Goal: Transaction & Acquisition: Purchase product/service

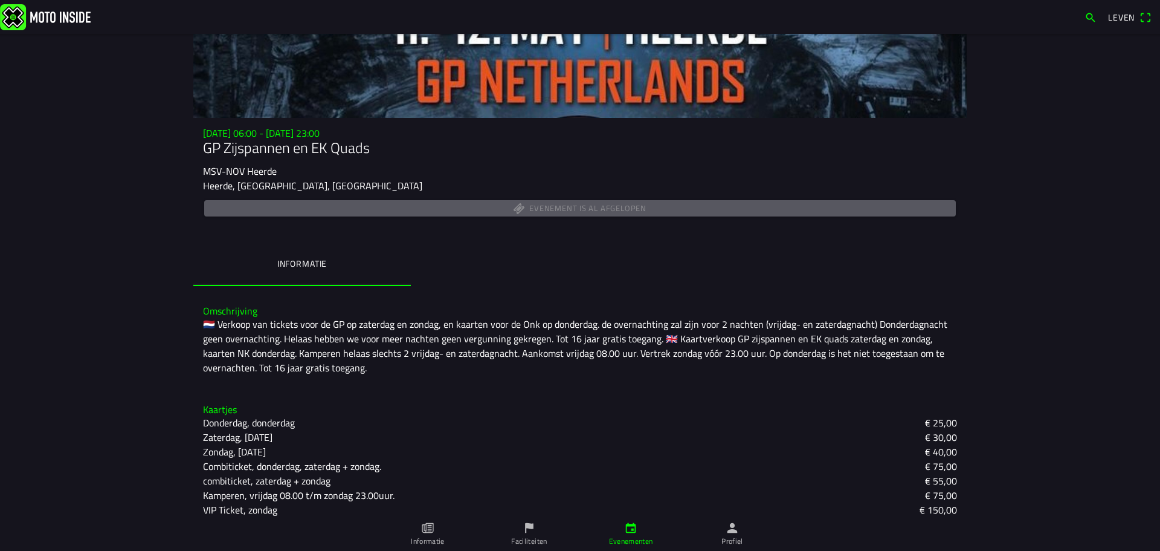
scroll to position [91, 0]
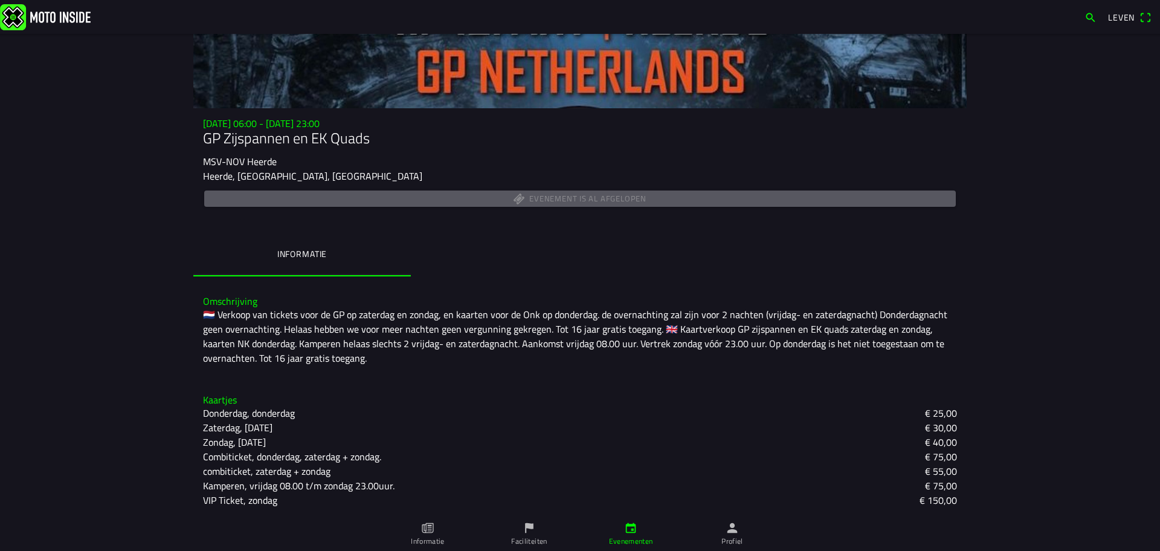
click at [61, 15] on img at bounding box center [45, 17] width 91 height 26
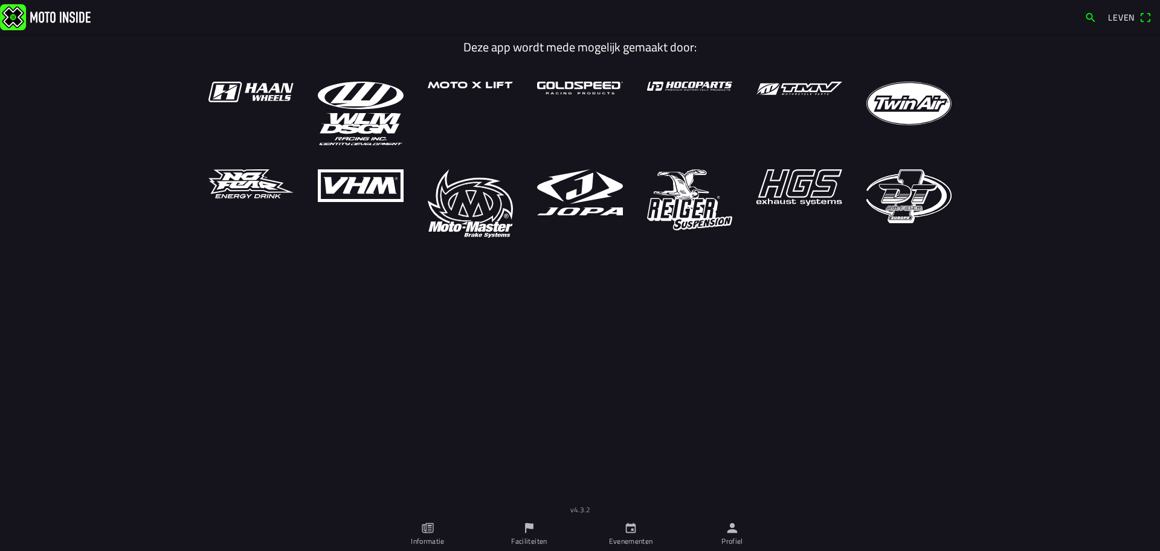
click at [433, 529] on icon "papier" at bounding box center [427, 528] width 11 height 10
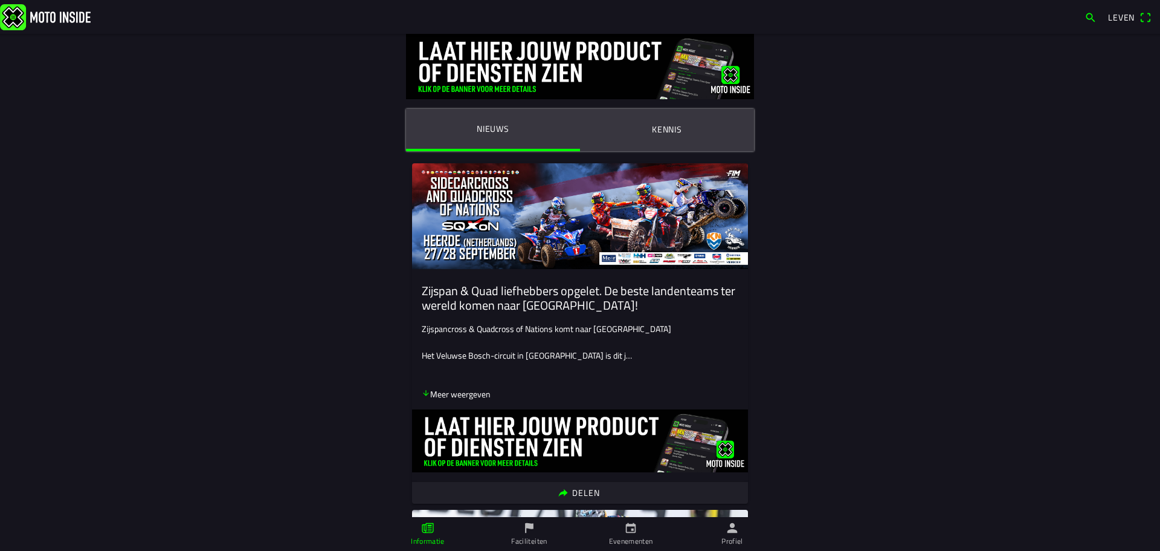
click at [548, 218] on img at bounding box center [580, 216] width 336 height 106
click at [464, 396] on font "Meer weergeven" at bounding box center [460, 393] width 60 height 13
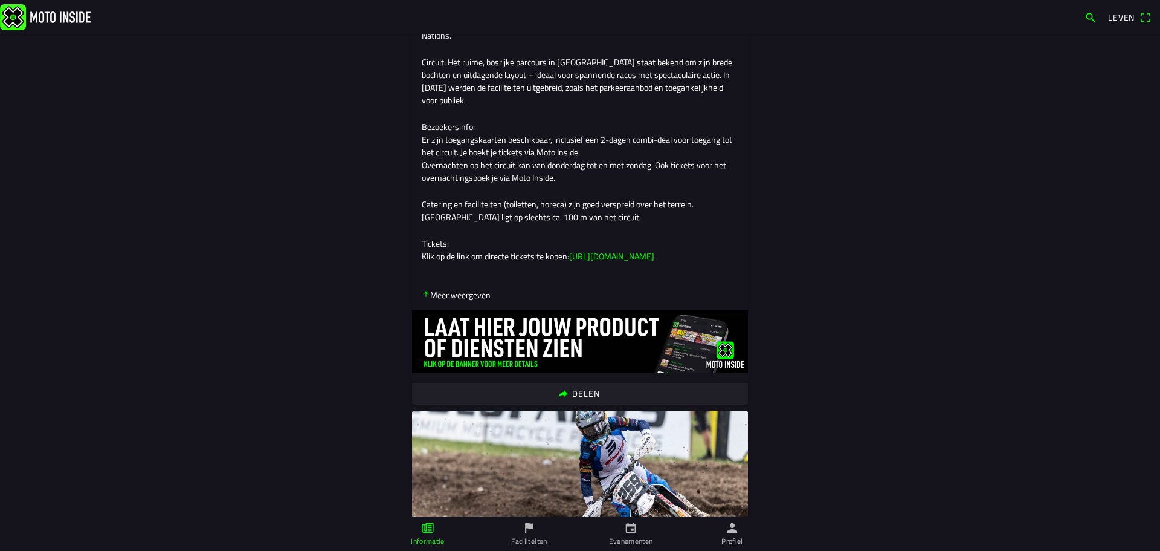
scroll to position [429, 0]
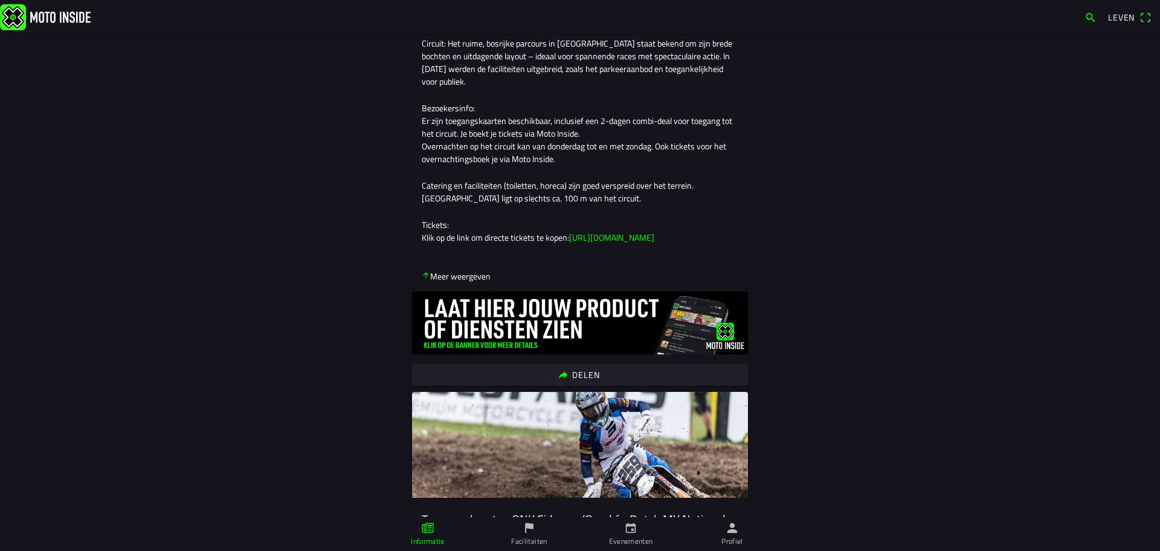
click at [655, 244] on font "[URL][DOMAIN_NAME]" at bounding box center [611, 237] width 85 height 13
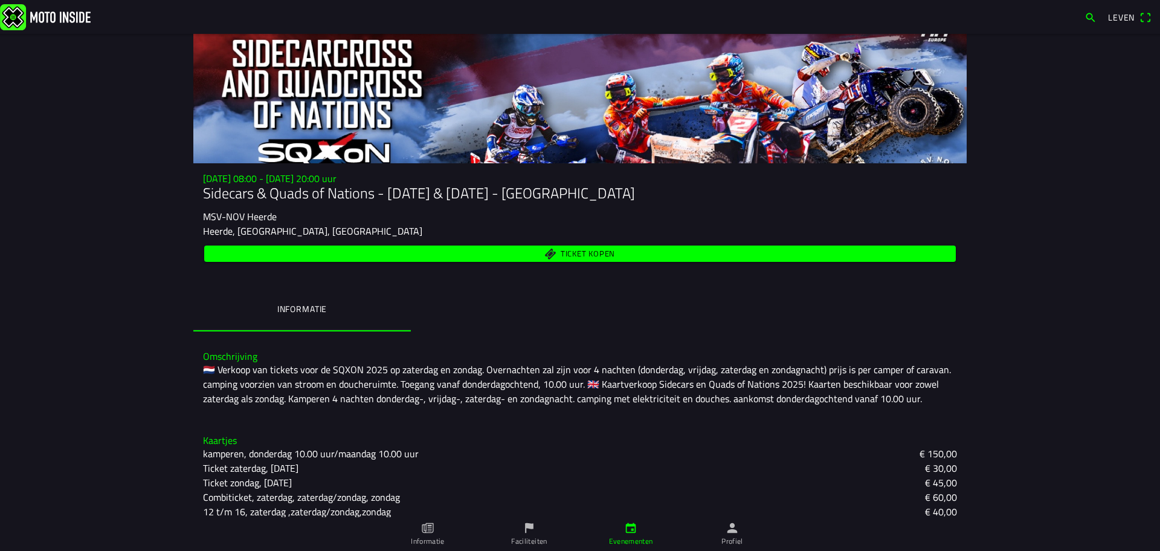
scroll to position [91, 0]
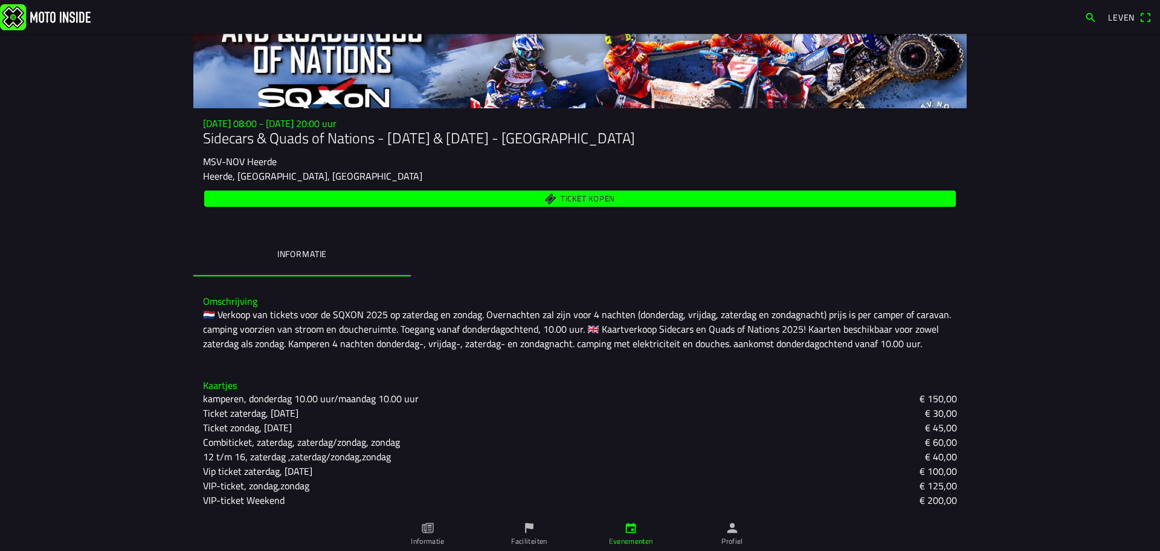
click at [363, 443] on font "Combiticket, zaterdag, zaterdag/zondag, zondag" at bounding box center [301, 442] width 197 height 15
drag, startPoint x: 762, startPoint y: 237, endPoint x: 761, endPoint y: 249, distance: 12.1
click at [282, 442] on font "Combiticket, zaterdag, zaterdag/zondag, zondag" at bounding box center [301, 442] width 197 height 15
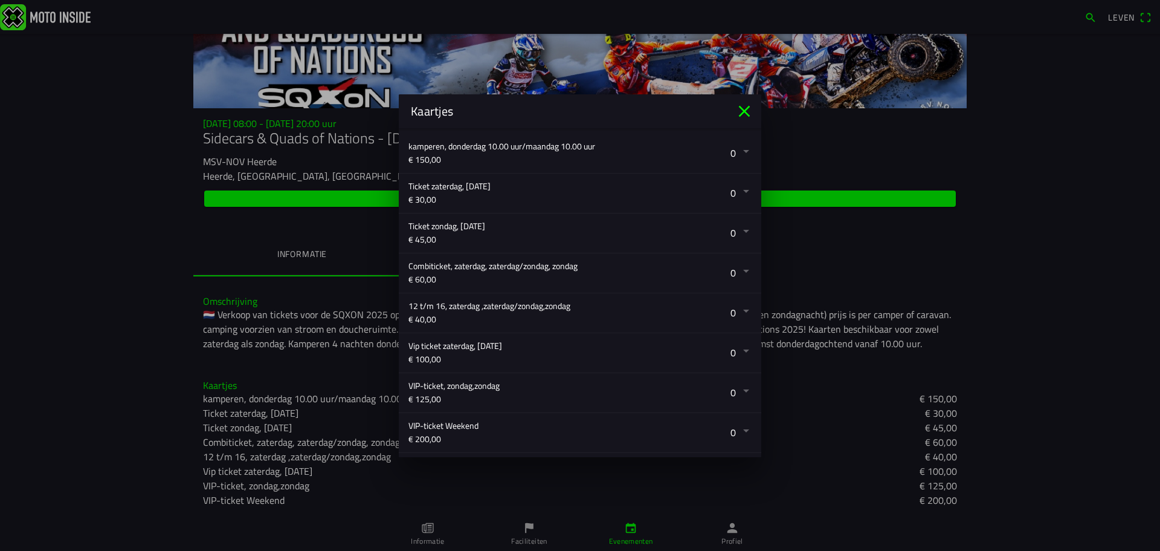
scroll to position [225, 0]
click at [738, 271] on button "button" at bounding box center [585, 271] width 353 height 39
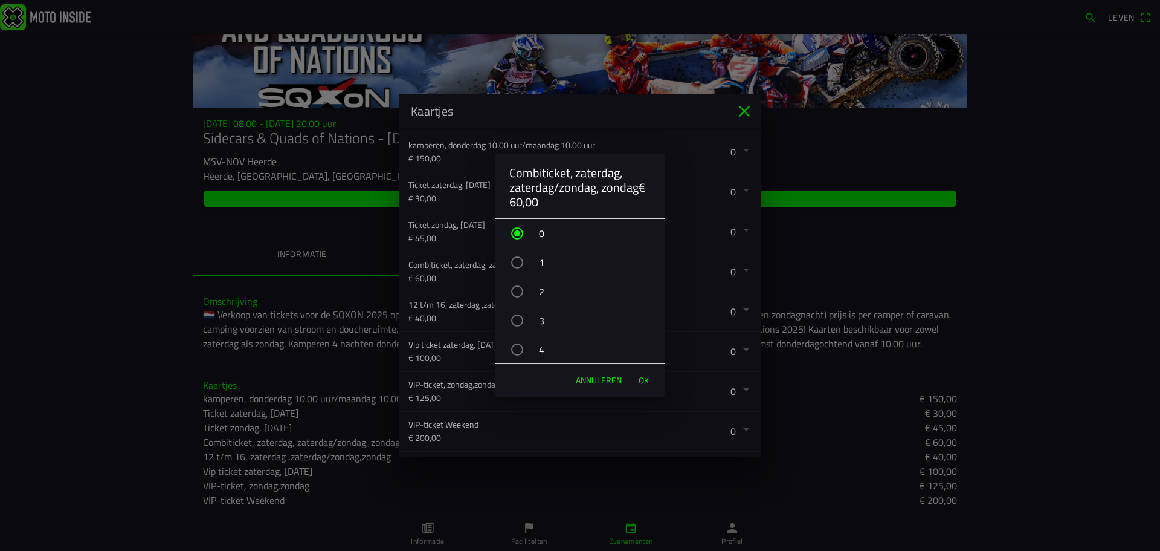
click at [523, 291] on div "button" at bounding box center [517, 291] width 12 height 12
click at [645, 382] on font "OK" at bounding box center [644, 380] width 10 height 13
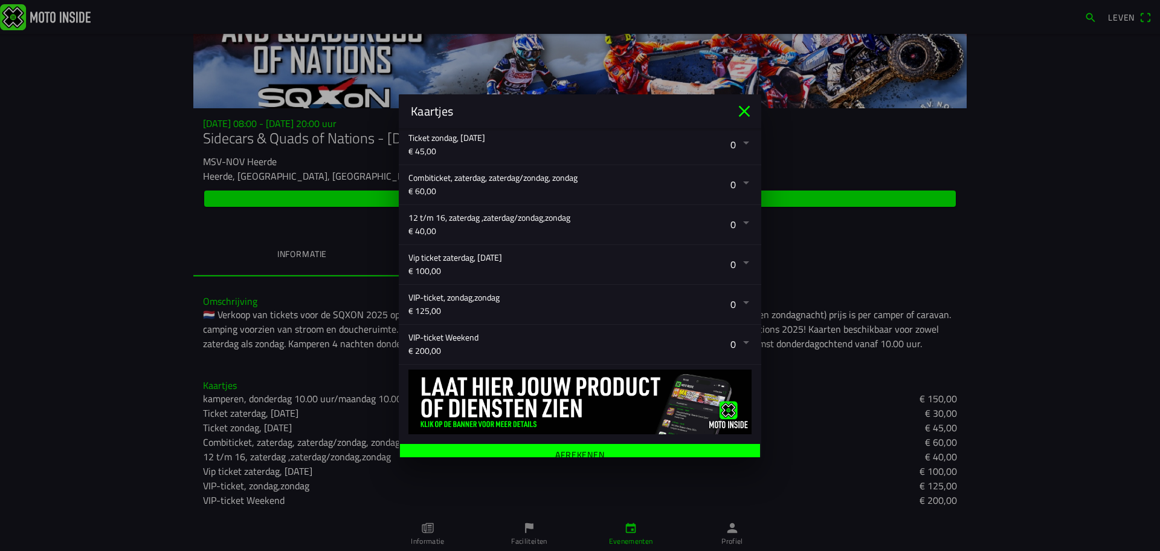
scroll to position [321, 0]
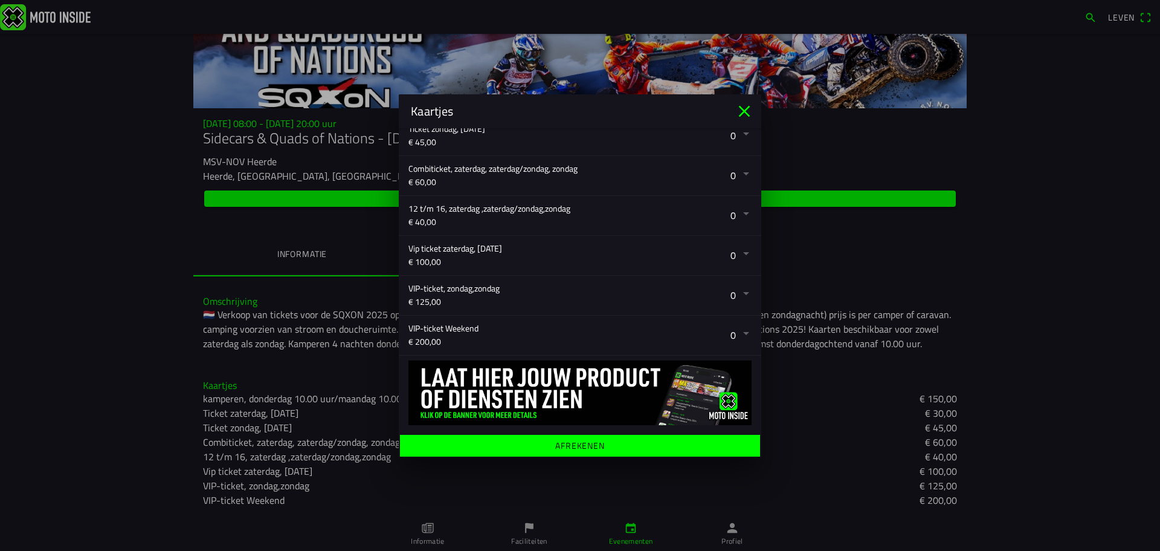
click at [575, 446] on font "Afrekenen" at bounding box center [580, 444] width 50 height 13
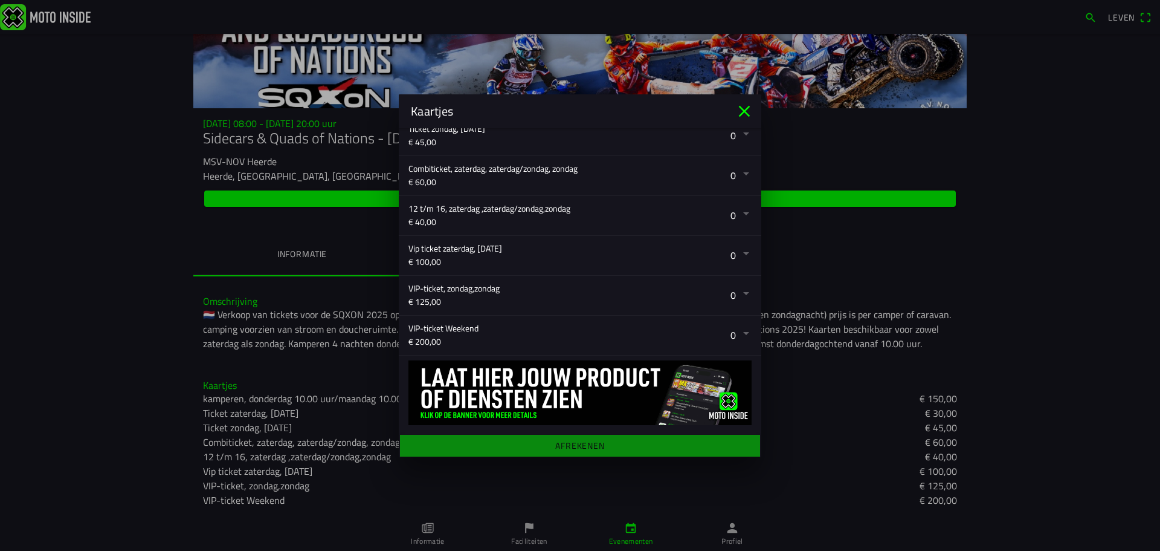
click at [580, 443] on main "Registratieformulier Voornaam geert Achternaam boret E-mail boraar@skynet.be Ge…" at bounding box center [580, 292] width 363 height 329
click at [734, 170] on button "button" at bounding box center [585, 175] width 353 height 39
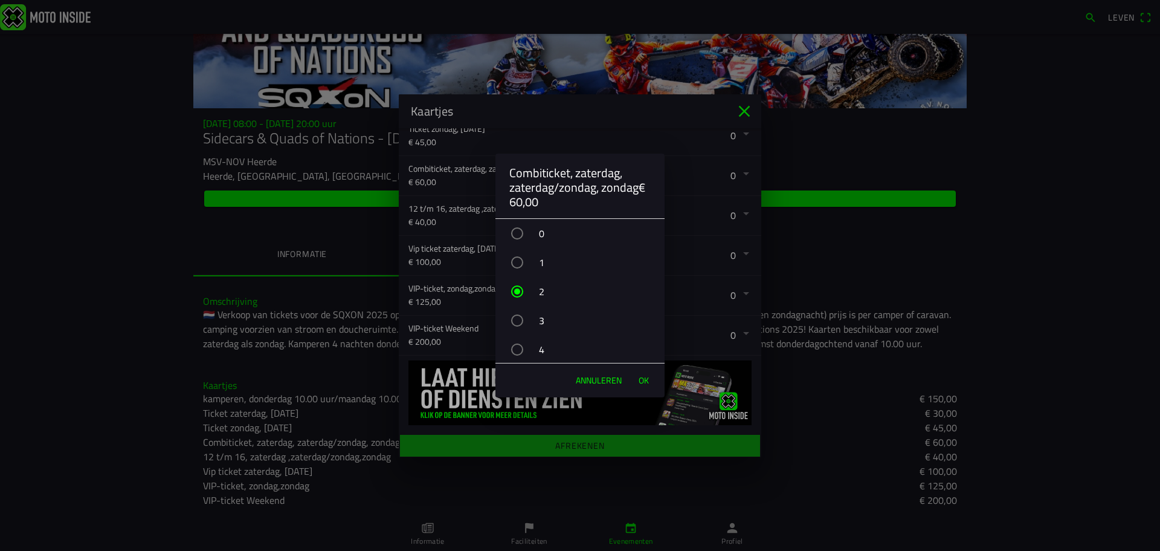
click at [525, 293] on div "2" at bounding box center [586, 291] width 157 height 30
click at [641, 380] on font "OK" at bounding box center [644, 380] width 10 height 13
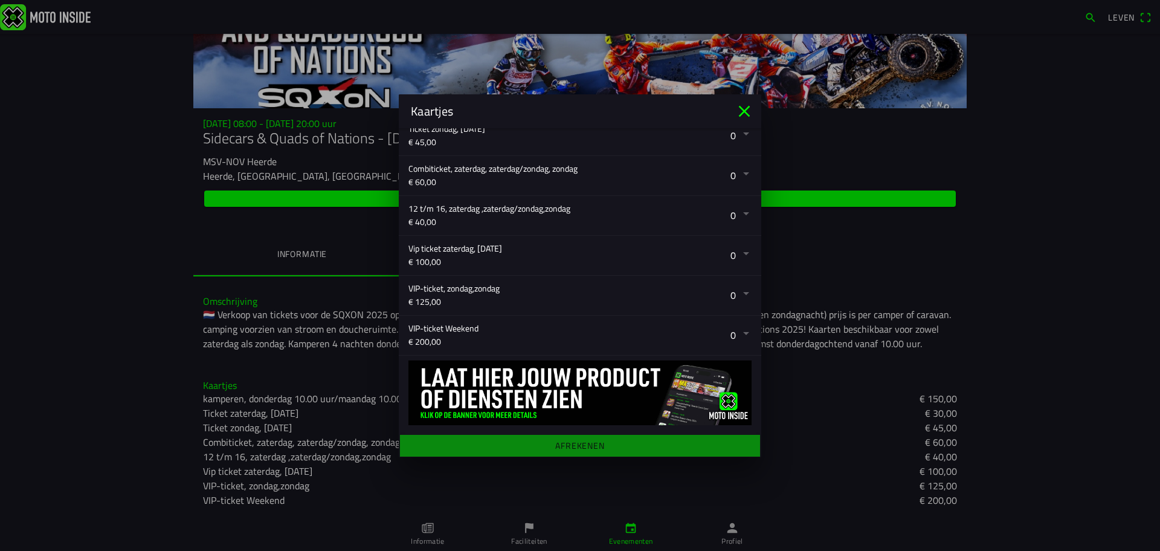
click at [604, 438] on main "Registratieformulier Voornaam geert Achternaam boret E-mail boraar@skynet.be Ge…" at bounding box center [580, 292] width 363 height 329
click at [578, 444] on main "Registratieformulier Voornaam geert Achternaam boret E-mail boraar@skynet.be Ge…" at bounding box center [580, 292] width 363 height 329
click at [749, 112] on icon "dichtbij" at bounding box center [744, 111] width 19 height 19
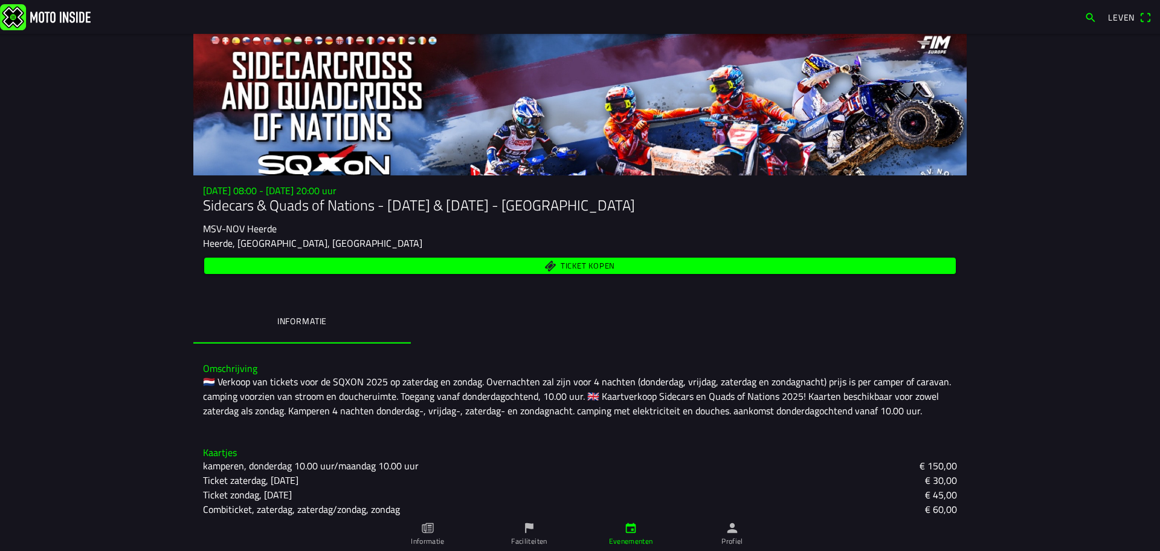
scroll to position [91, 0]
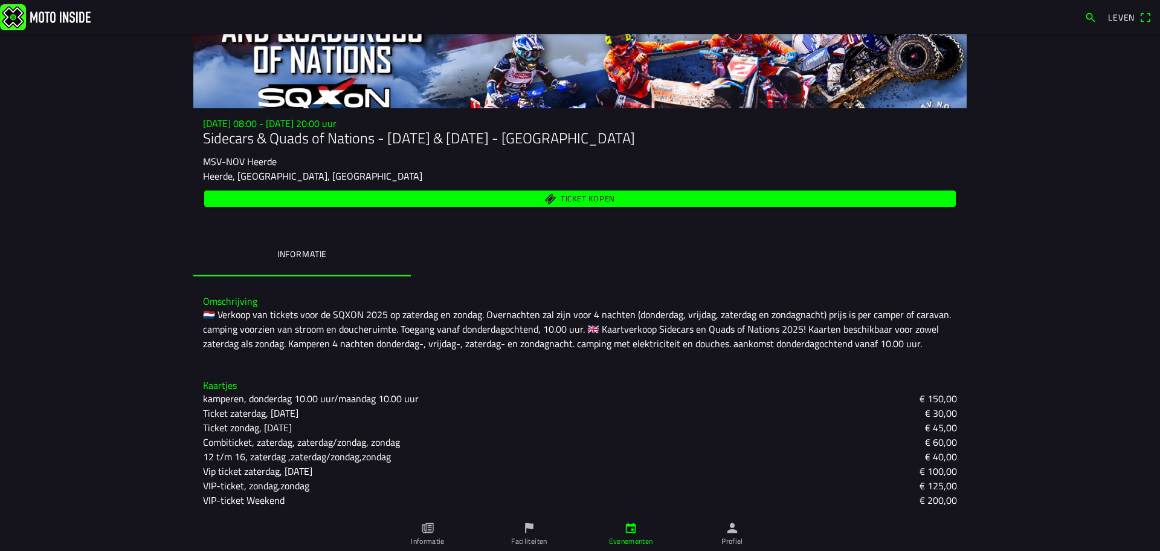
click at [438, 526] on link "Informatie" at bounding box center [428, 534] width 102 height 34
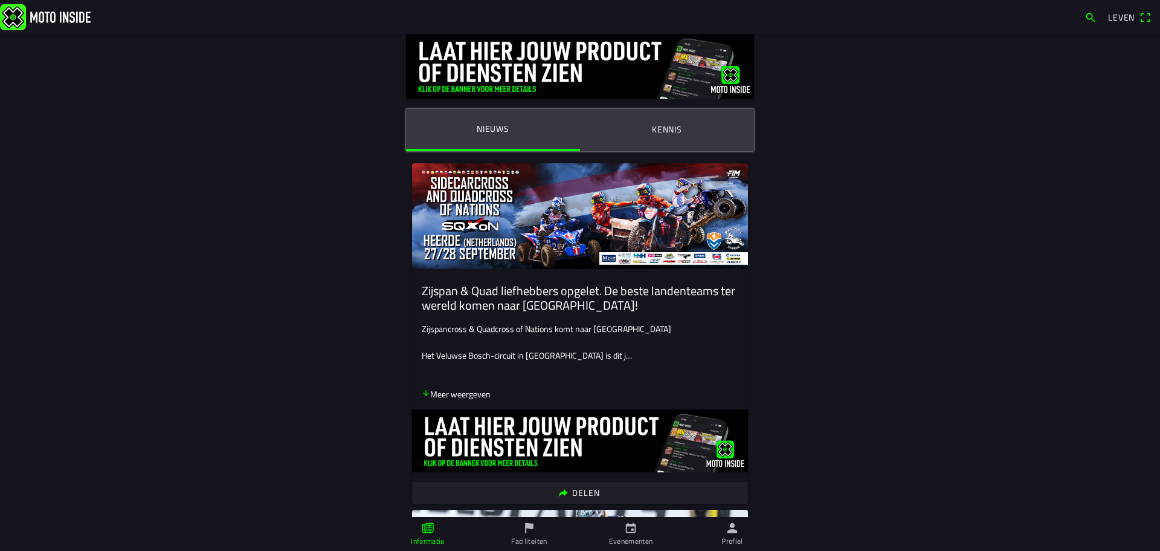
click at [540, 246] on img at bounding box center [580, 216] width 336 height 106
click at [456, 399] on font "Meer weergeven" at bounding box center [460, 393] width 60 height 13
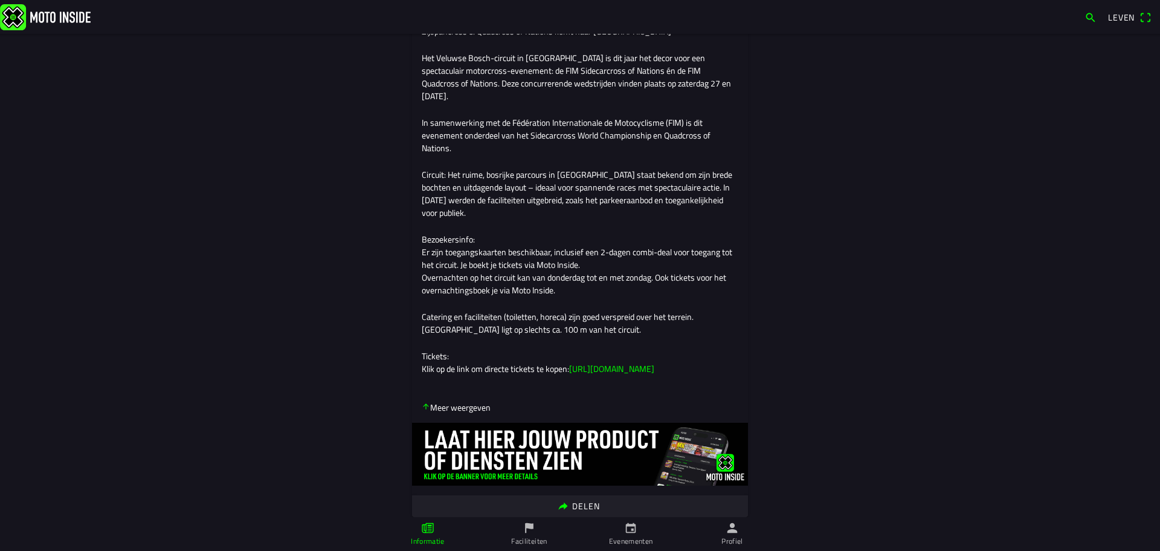
scroll to position [307, 0]
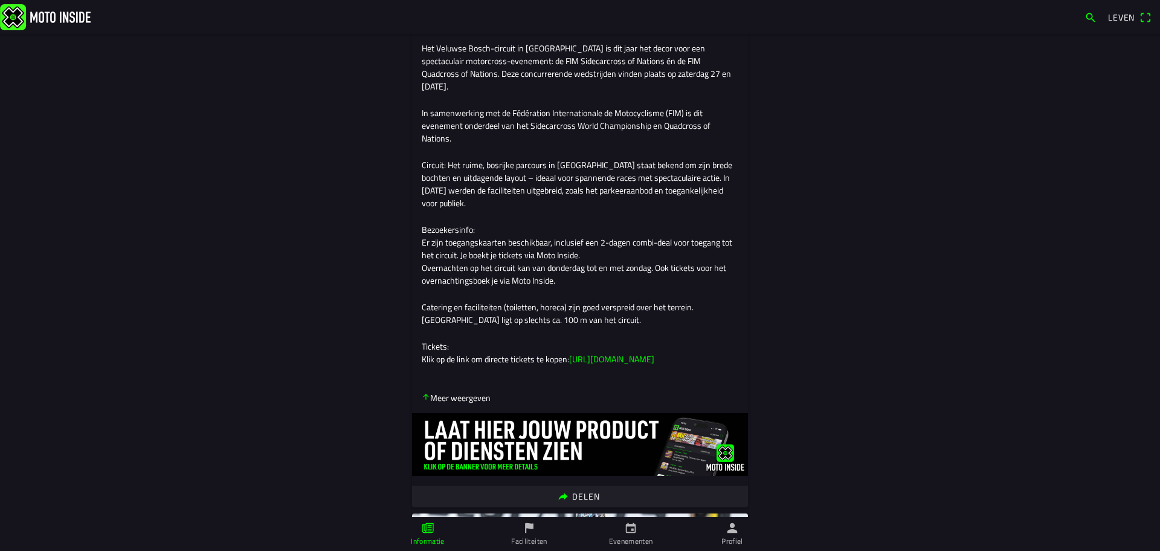
click at [627, 365] on font "[URL][DOMAIN_NAME]" at bounding box center [611, 358] width 85 height 13
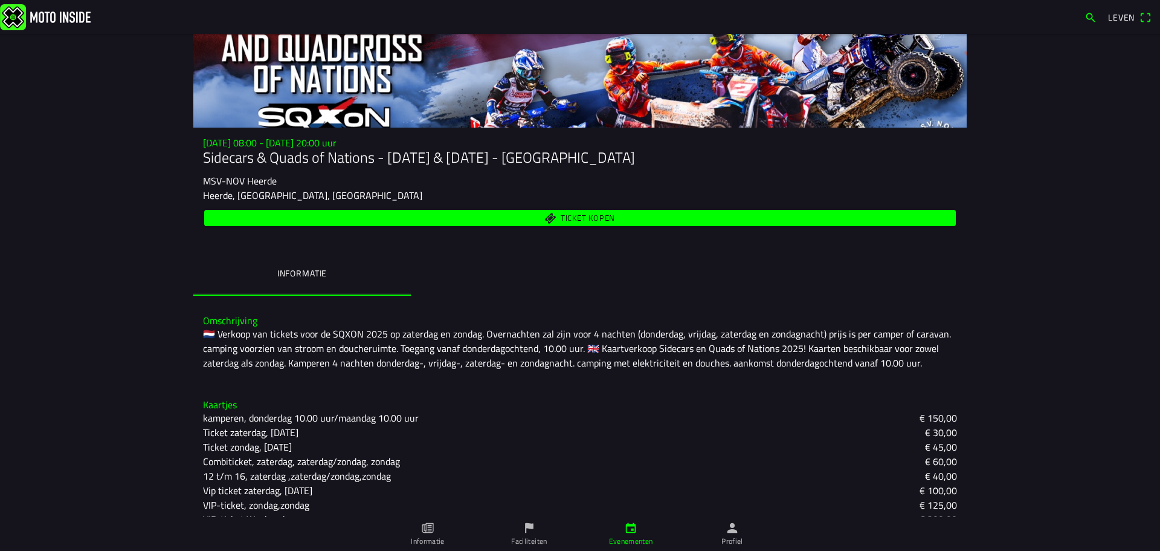
scroll to position [91, 0]
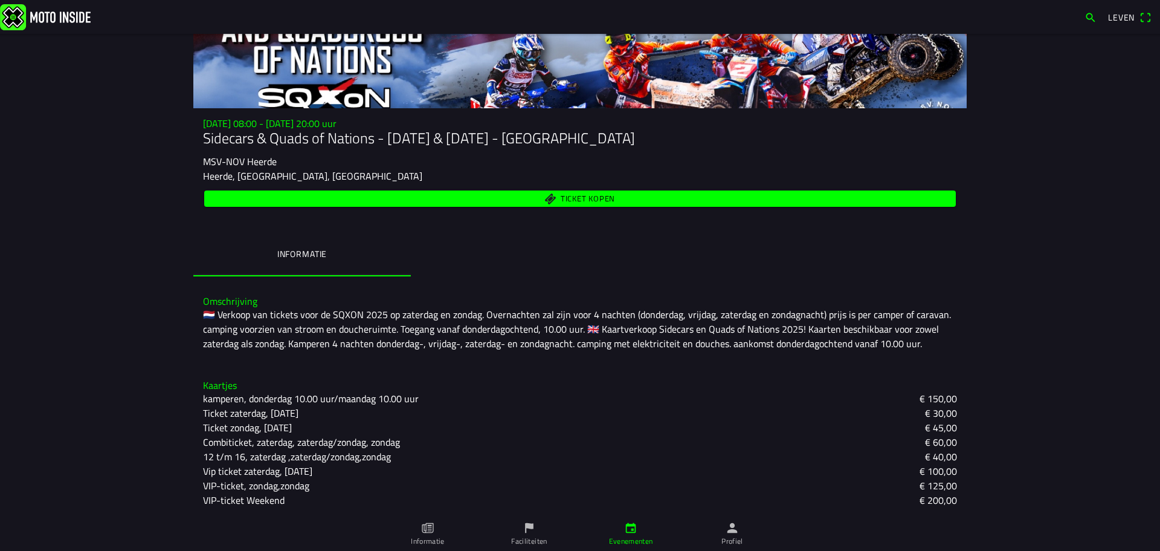
click at [299, 444] on font "Combiticket, zaterdag, zaterdag/zondag, zondag" at bounding box center [301, 442] width 197 height 15
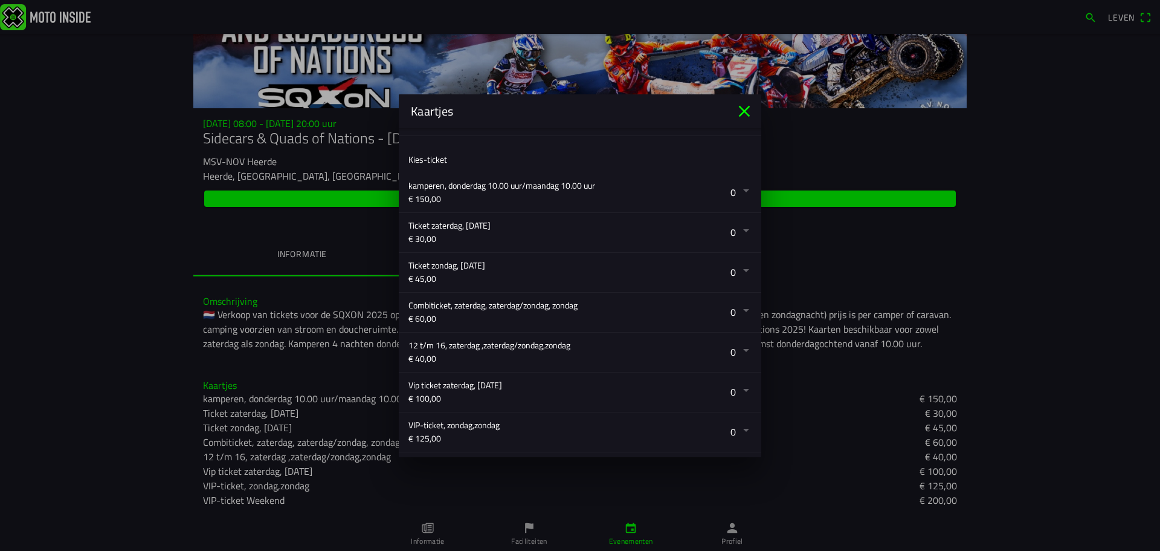
scroll to position [186, 0]
click at [737, 309] on button "button" at bounding box center [585, 310] width 353 height 39
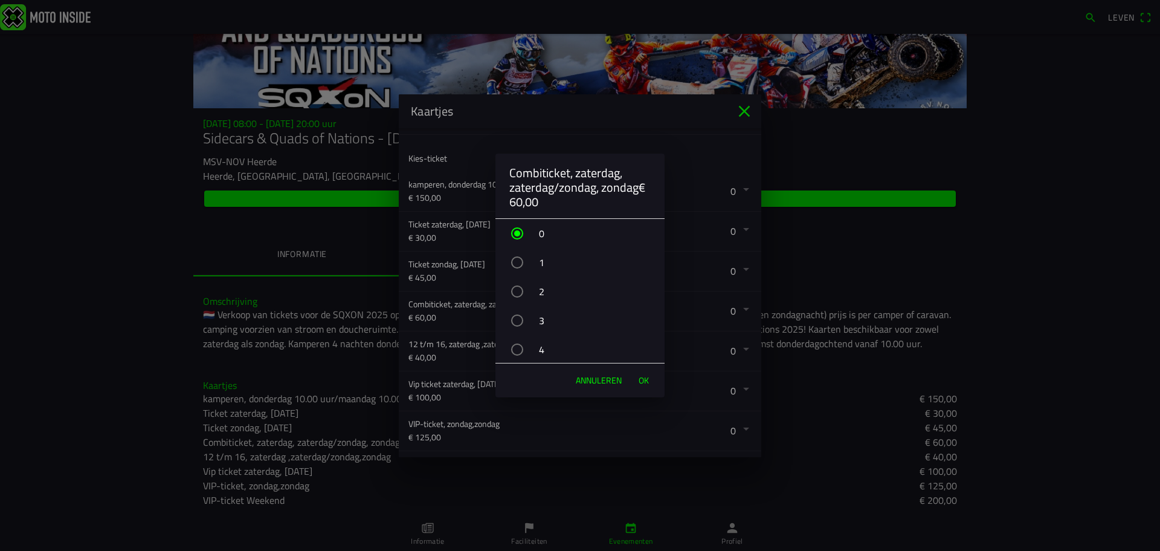
click at [519, 290] on div "button" at bounding box center [517, 291] width 12 height 12
click at [647, 381] on font "OK" at bounding box center [644, 380] width 10 height 13
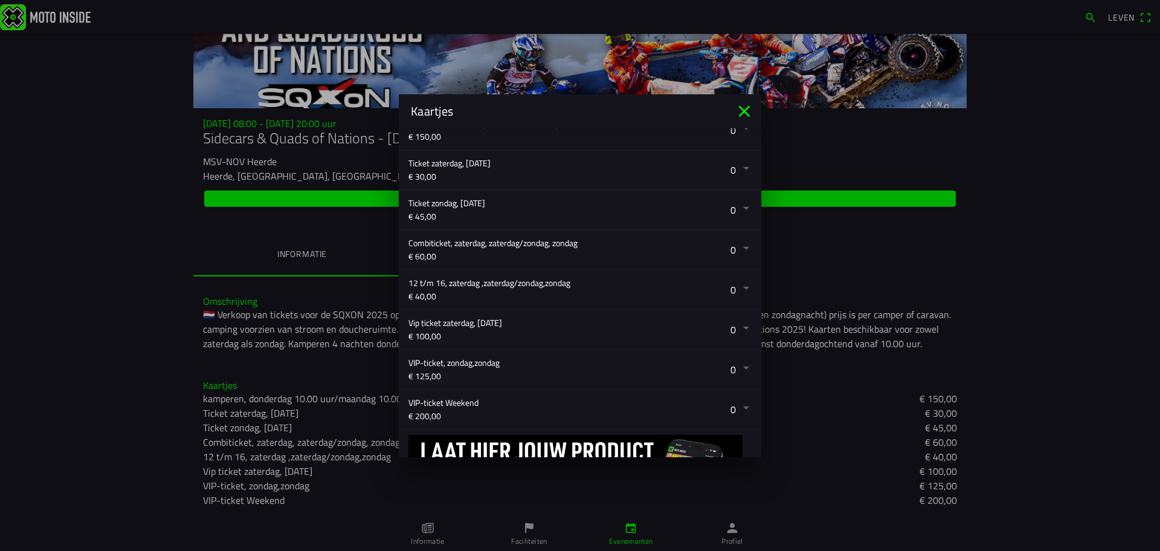
scroll to position [321, 0]
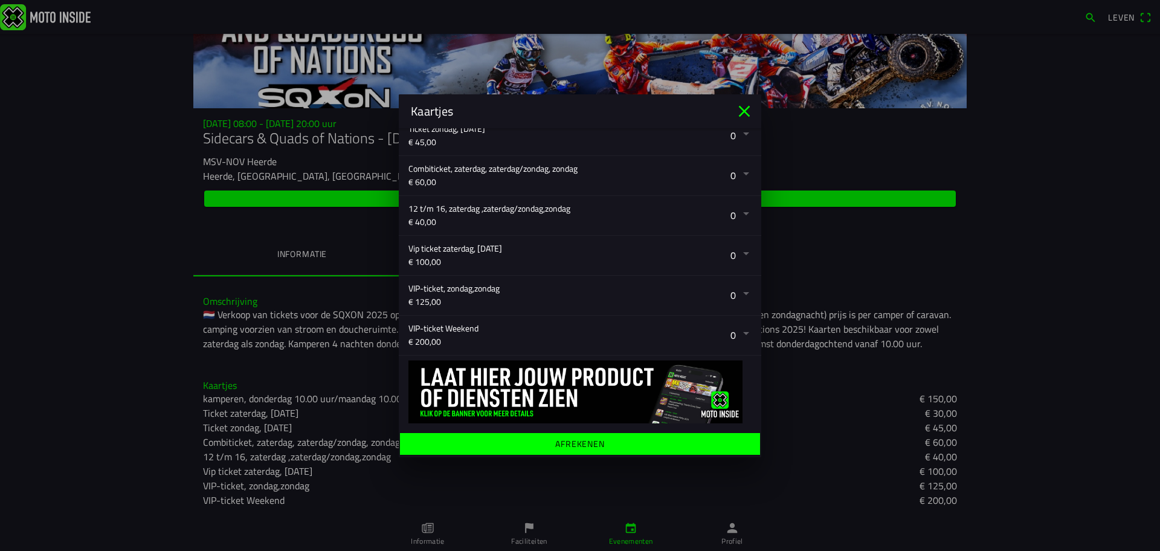
click at [577, 444] on font "Afrekenen" at bounding box center [580, 442] width 50 height 13
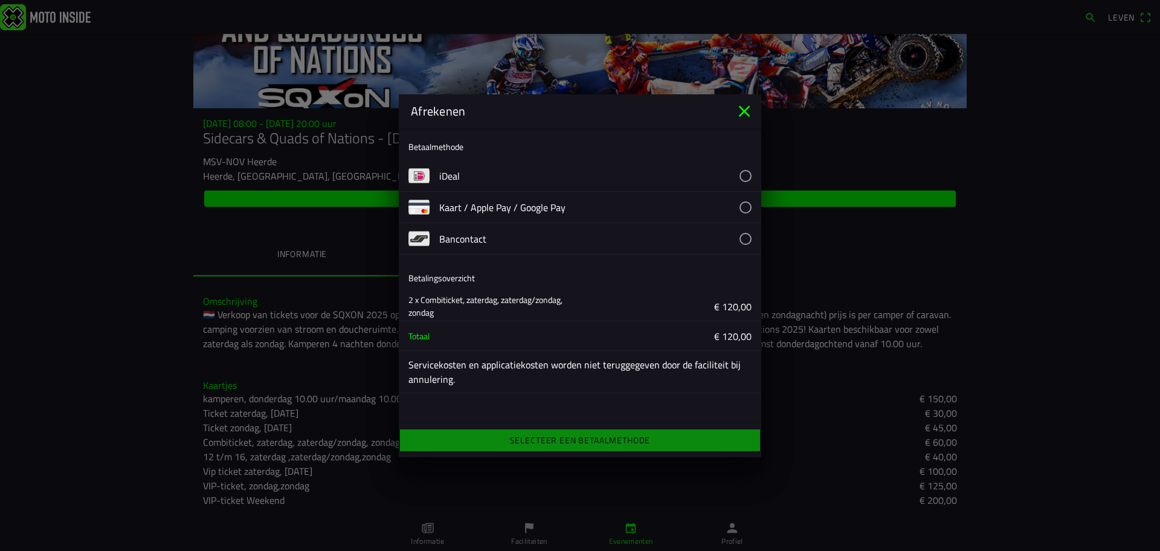
click at [748, 207] on button "button" at bounding box center [600, 207] width 322 height 31
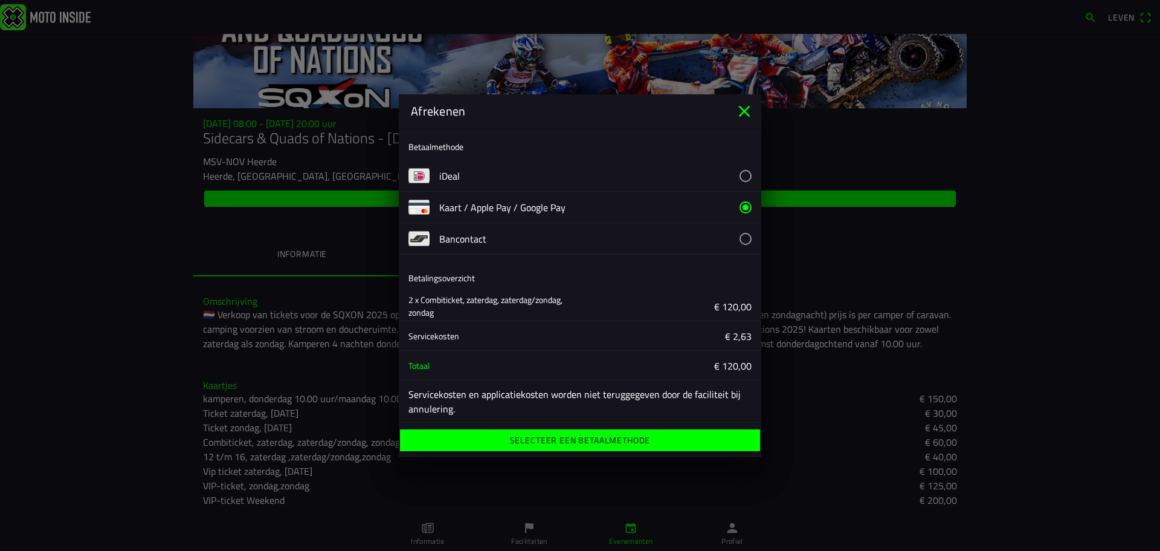
click at [614, 442] on font "Selecteer een betaalmethode" at bounding box center [580, 439] width 141 height 13
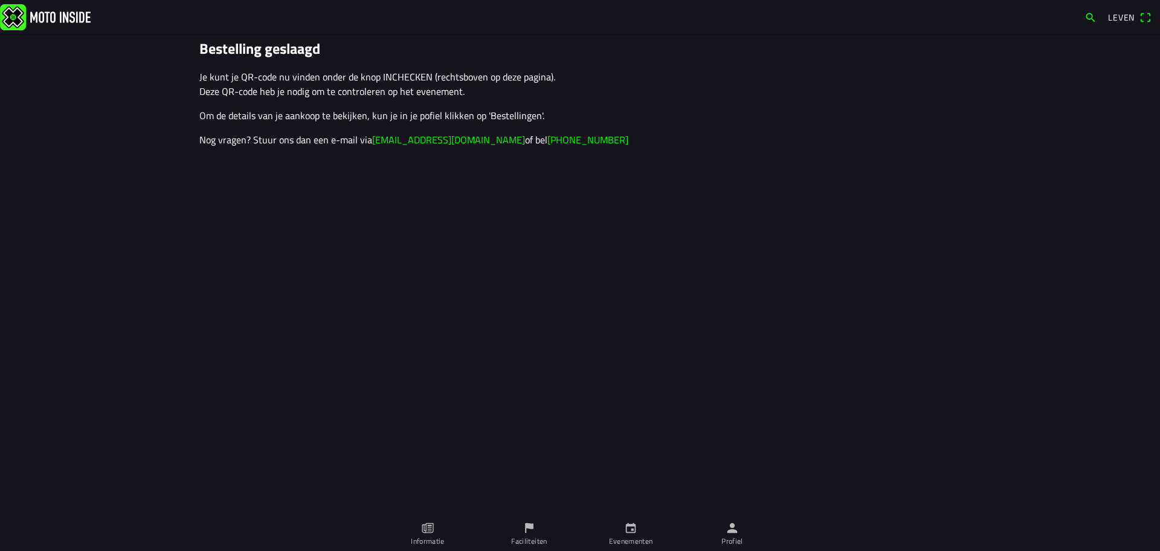
click at [1122, 15] on font "Leven" at bounding box center [1121, 17] width 27 height 13
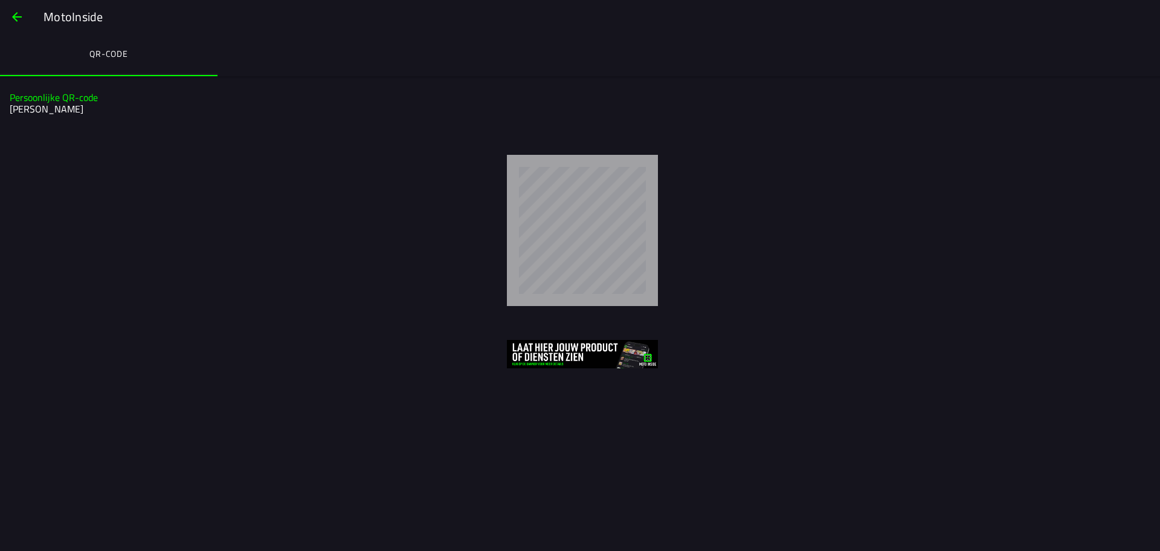
click at [23, 18] on span "button" at bounding box center [17, 16] width 15 height 29
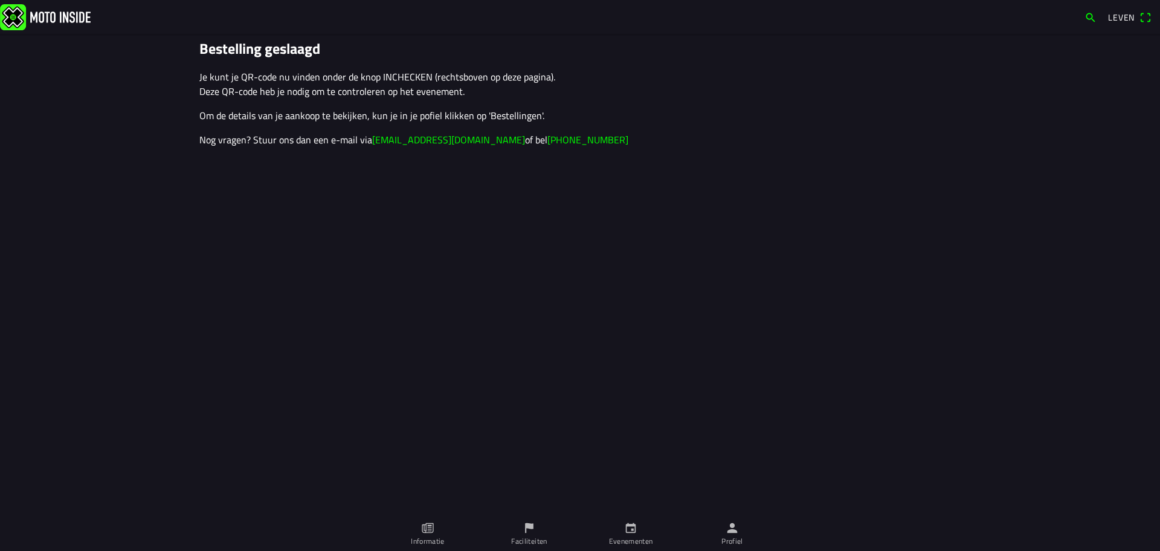
click at [76, 23] on img at bounding box center [45, 17] width 91 height 26
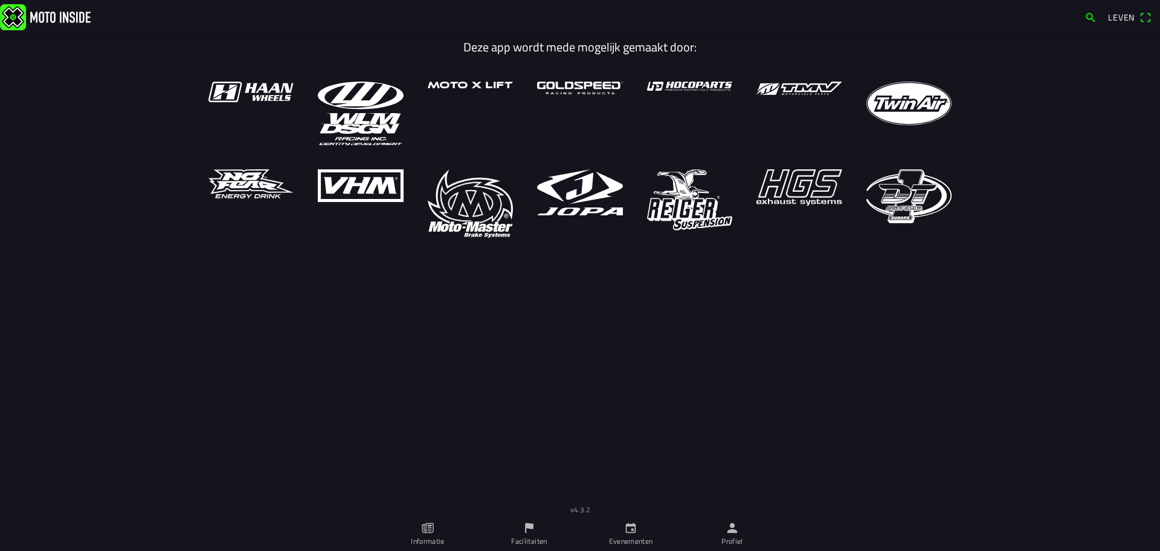
click at [1087, 16] on span "button" at bounding box center [1091, 17] width 12 height 19
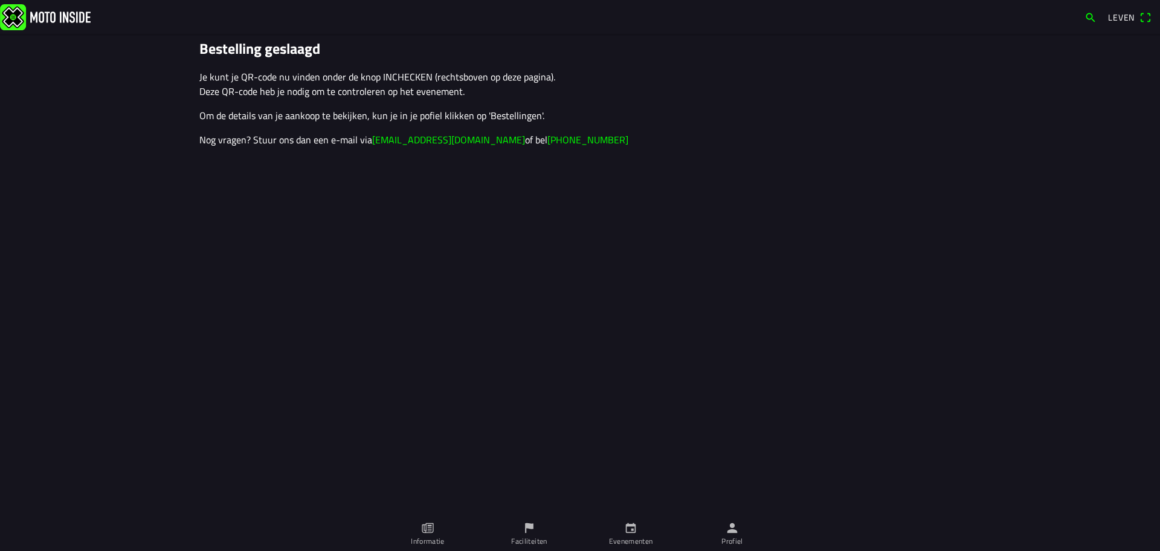
click at [1143, 19] on span "Leven" at bounding box center [1130, 17] width 44 height 19
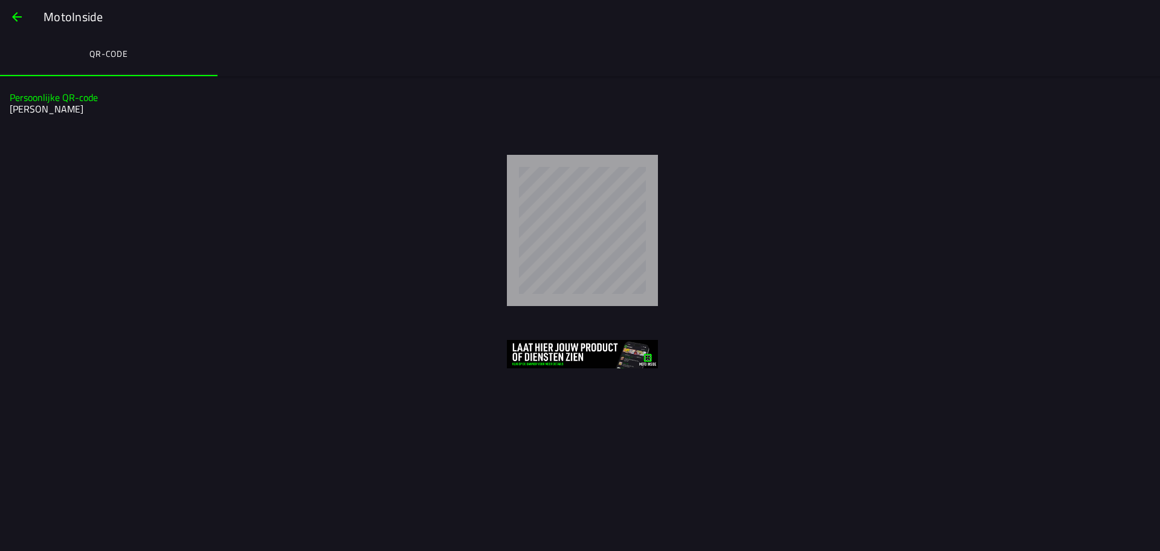
click at [591, 353] on img at bounding box center [582, 354] width 151 height 28
click at [17, 16] on span "button" at bounding box center [17, 16] width 15 height 29
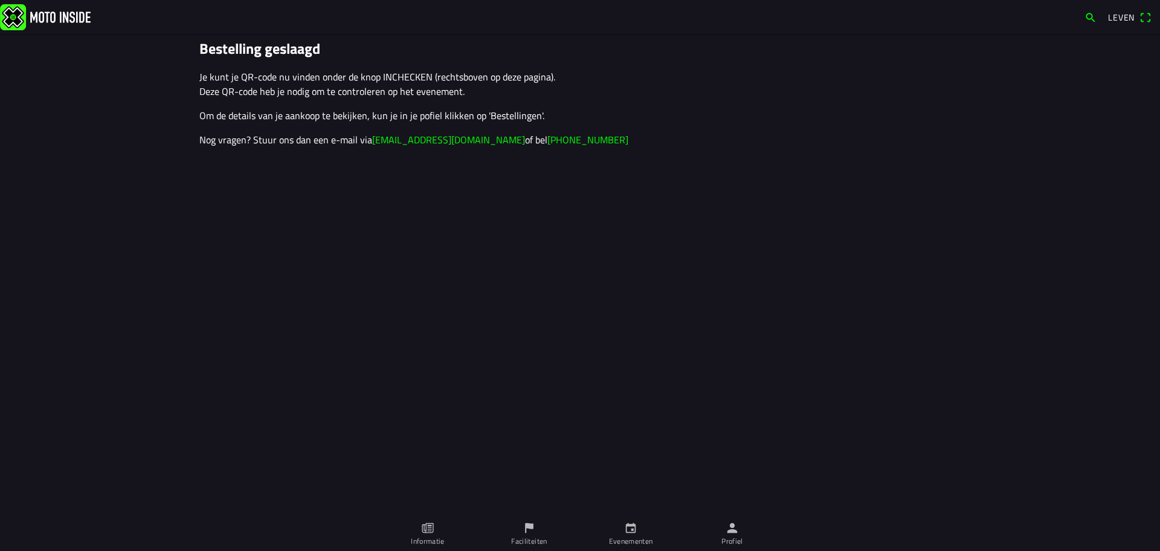
click at [69, 16] on img at bounding box center [45, 17] width 91 height 26
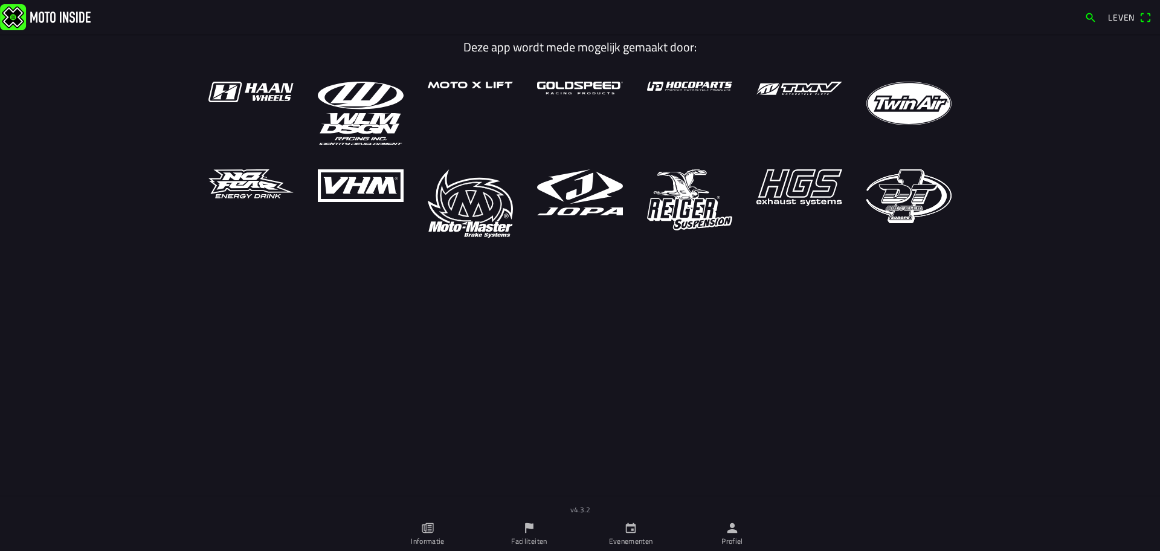
click at [1090, 17] on span "button" at bounding box center [1091, 17] width 12 height 19
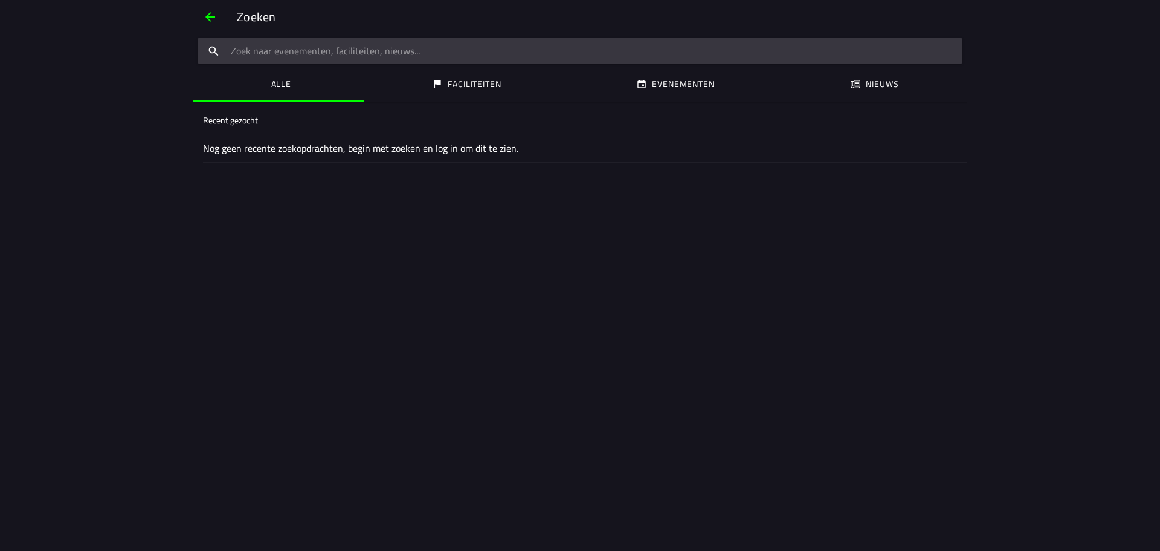
click at [432, 51] on input "zoektekst" at bounding box center [580, 50] width 765 height 25
type input "inloggen"
click at [953, 47] on div at bounding box center [580, 50] width 765 height 25
click at [312, 84] on button "Alle" at bounding box center [278, 84] width 171 height 33
click at [459, 86] on font "Faciliteiten" at bounding box center [474, 83] width 53 height 13
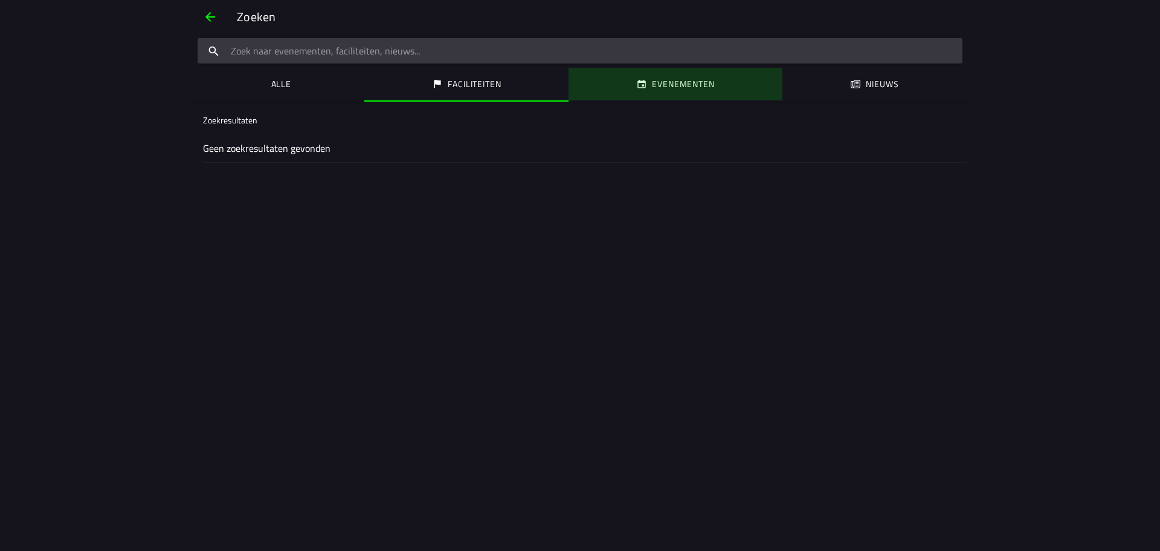
click at [673, 89] on font "Evenementen" at bounding box center [684, 83] width 62 height 13
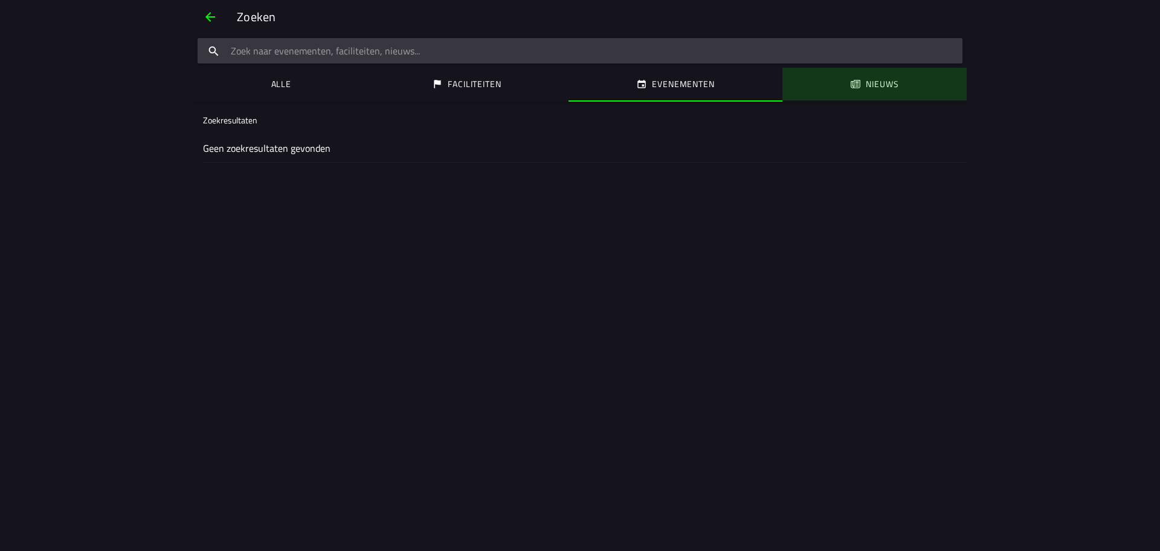
click at [882, 84] on font "Nieuws" at bounding box center [883, 83] width 33 height 13
click at [206, 17] on span "button" at bounding box center [210, 16] width 15 height 29
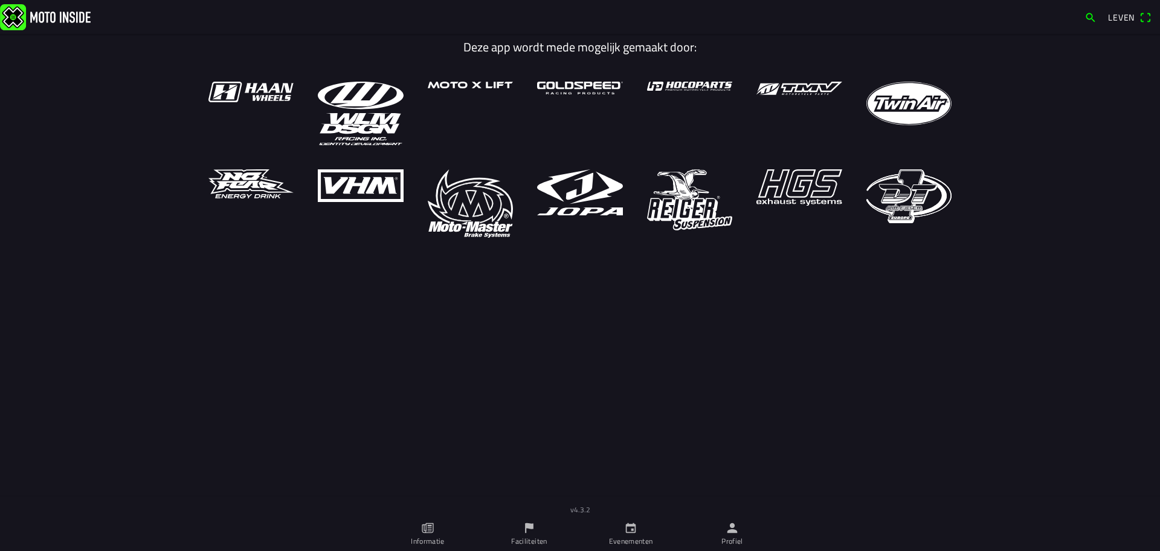
click at [1119, 15] on font "Leven" at bounding box center [1121, 17] width 27 height 13
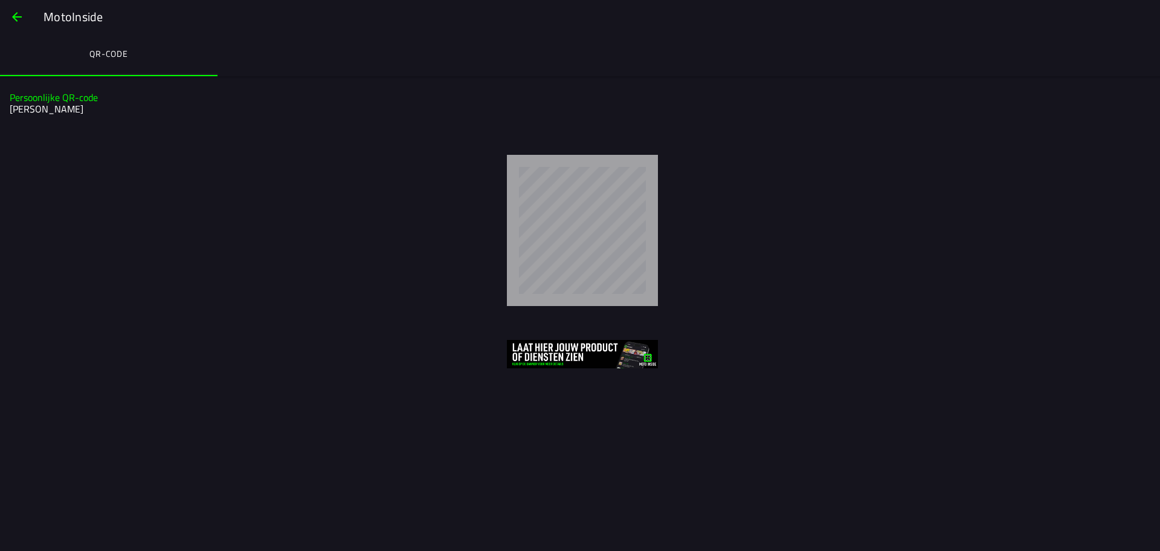
click at [12, 11] on span "button" at bounding box center [17, 16] width 15 height 29
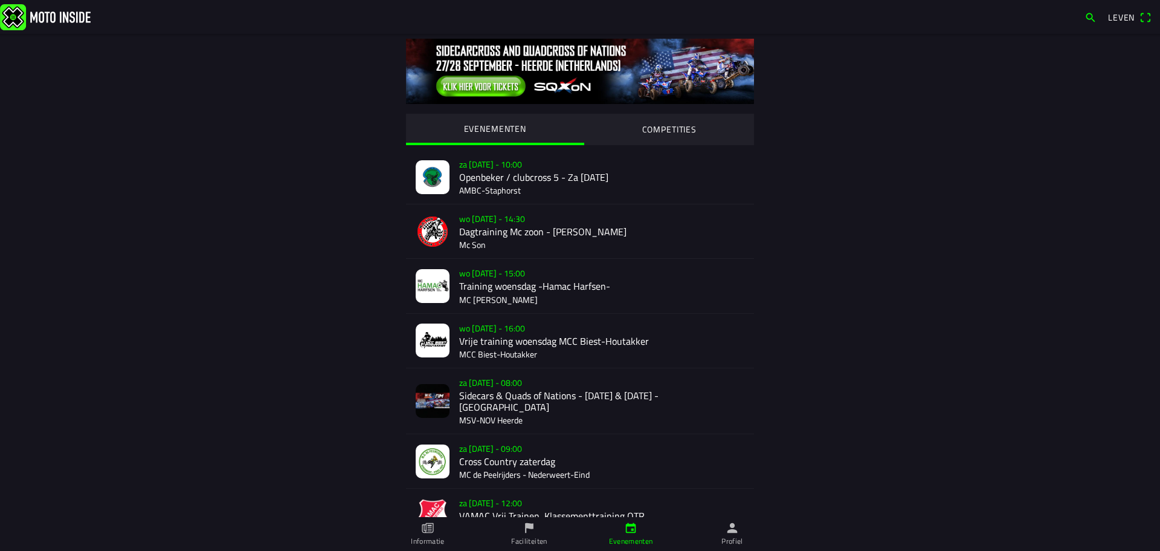
click at [1148, 18] on span "Leven" at bounding box center [1130, 17] width 44 height 19
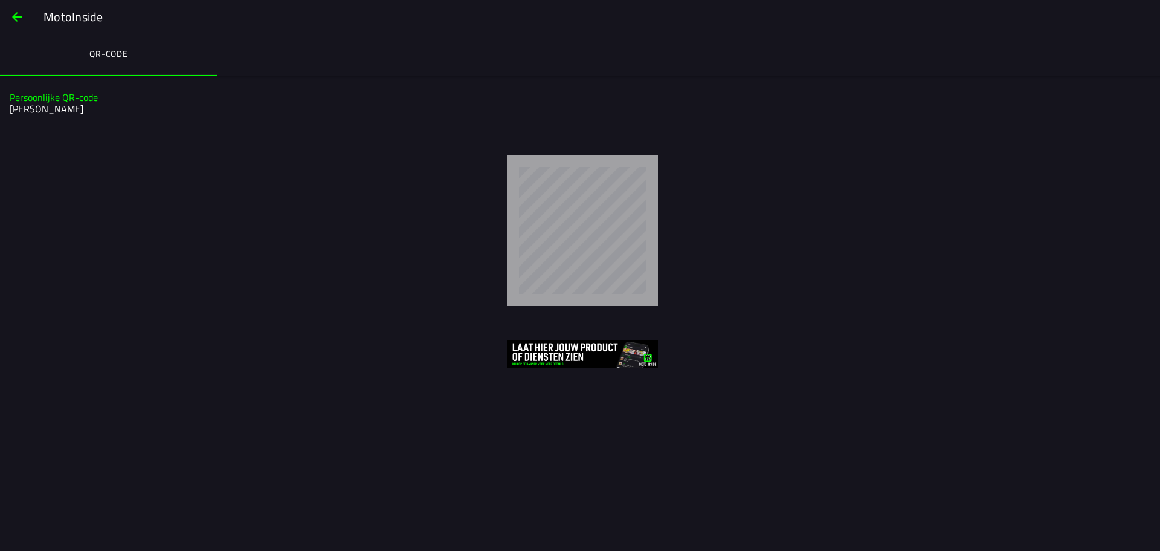
click at [16, 22] on span "button" at bounding box center [17, 16] width 15 height 29
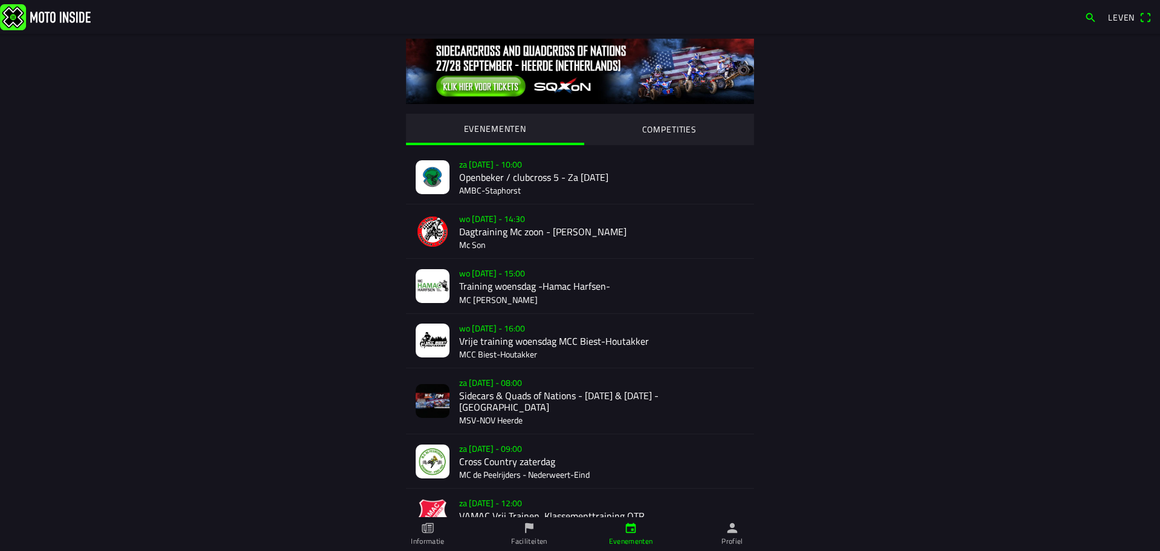
click at [68, 21] on img at bounding box center [45, 17] width 91 height 26
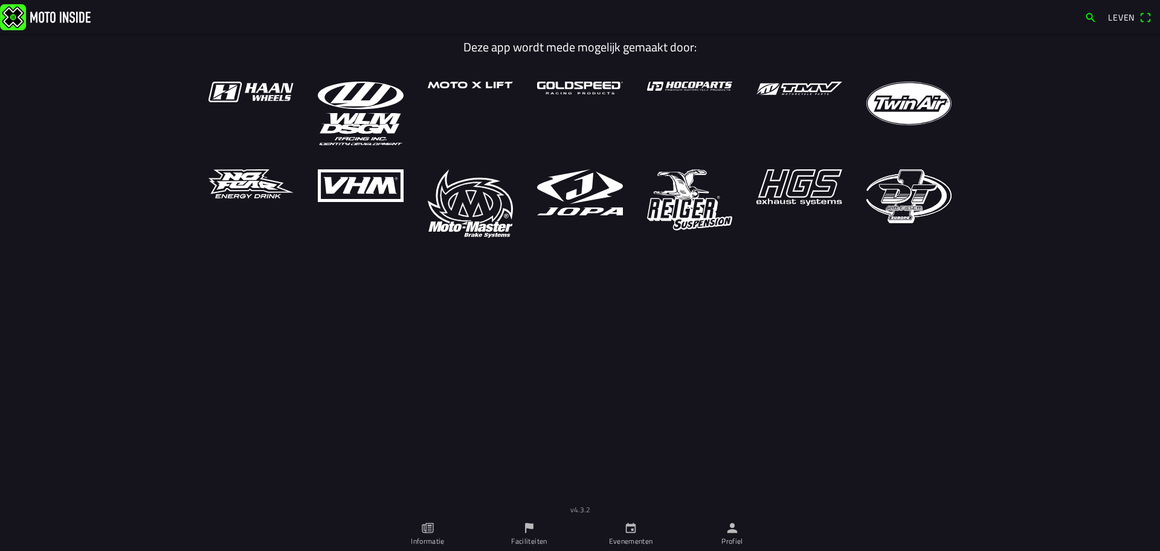
click at [732, 538] on font "Profiel" at bounding box center [733, 540] width 22 height 11
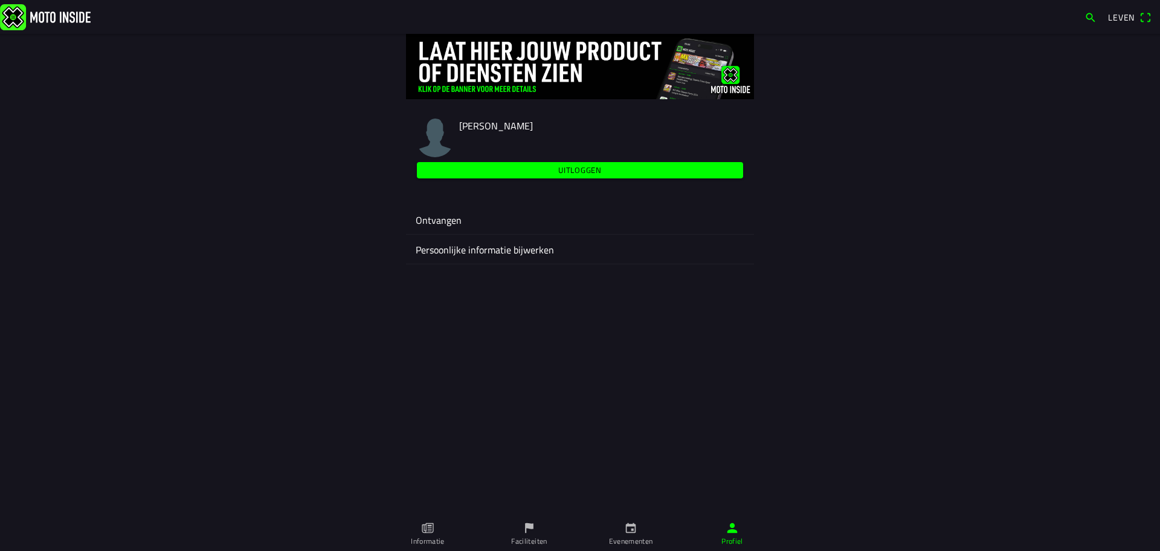
click at [441, 219] on font "Ontvangen" at bounding box center [439, 220] width 46 height 15
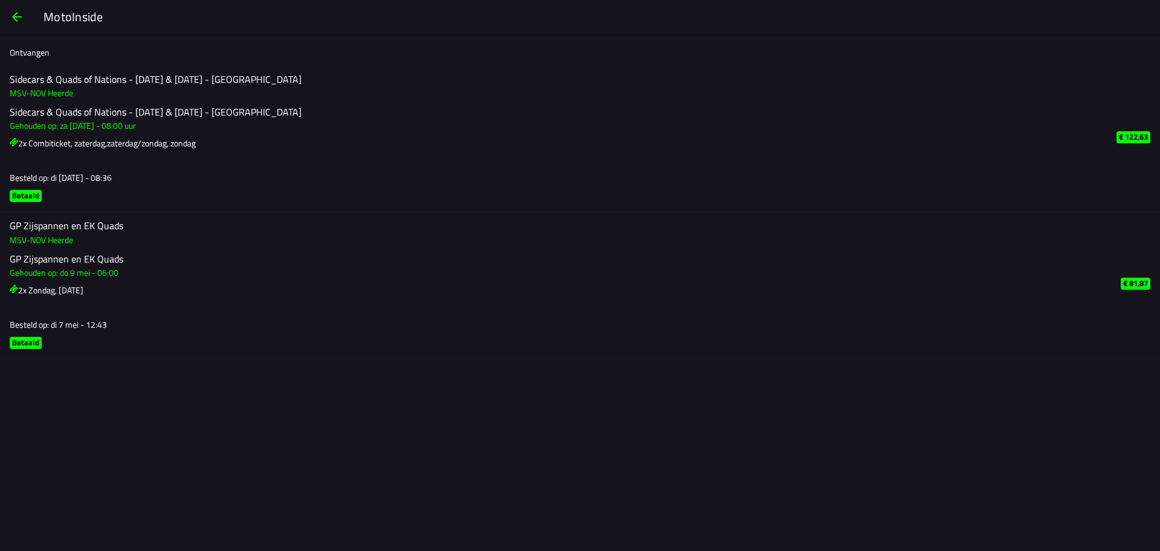
click at [18, 20] on span "button" at bounding box center [17, 16] width 15 height 29
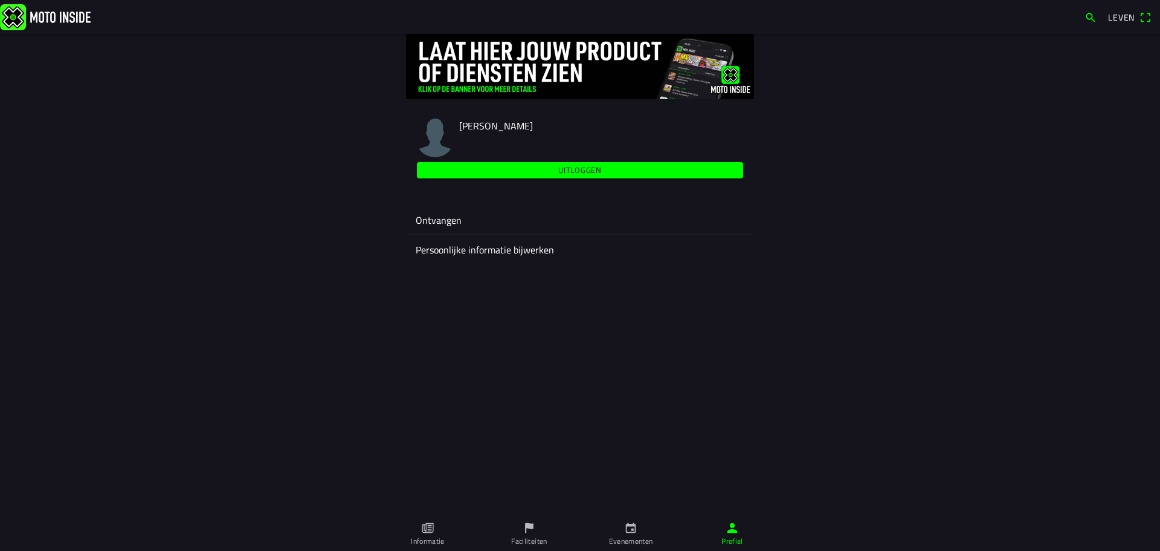
click at [479, 252] on font "Persoonlijke informatie bijwerken" at bounding box center [485, 249] width 138 height 15
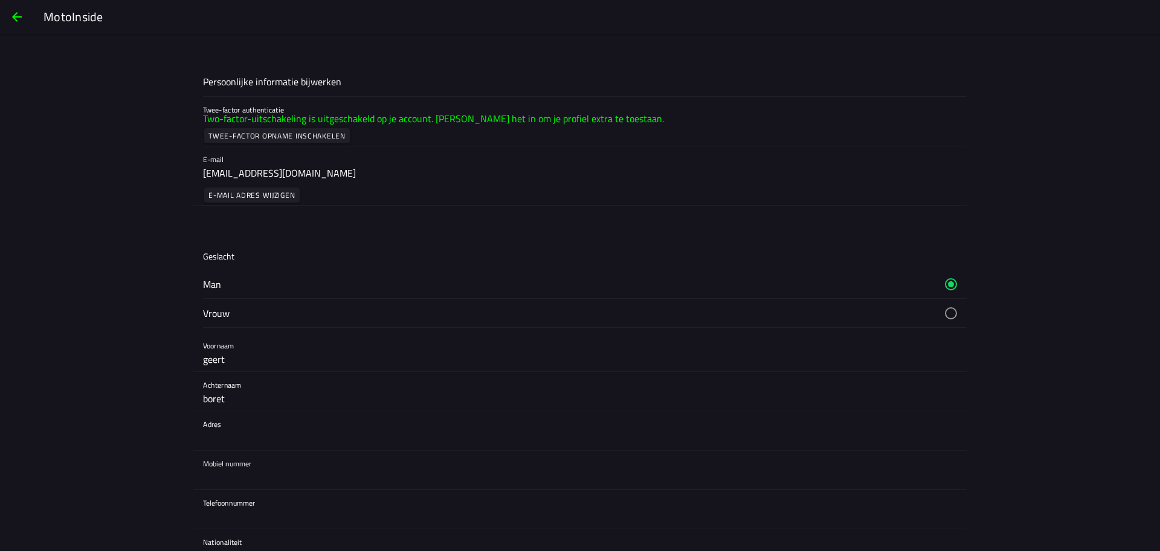
click at [18, 15] on span "button" at bounding box center [17, 16] width 15 height 29
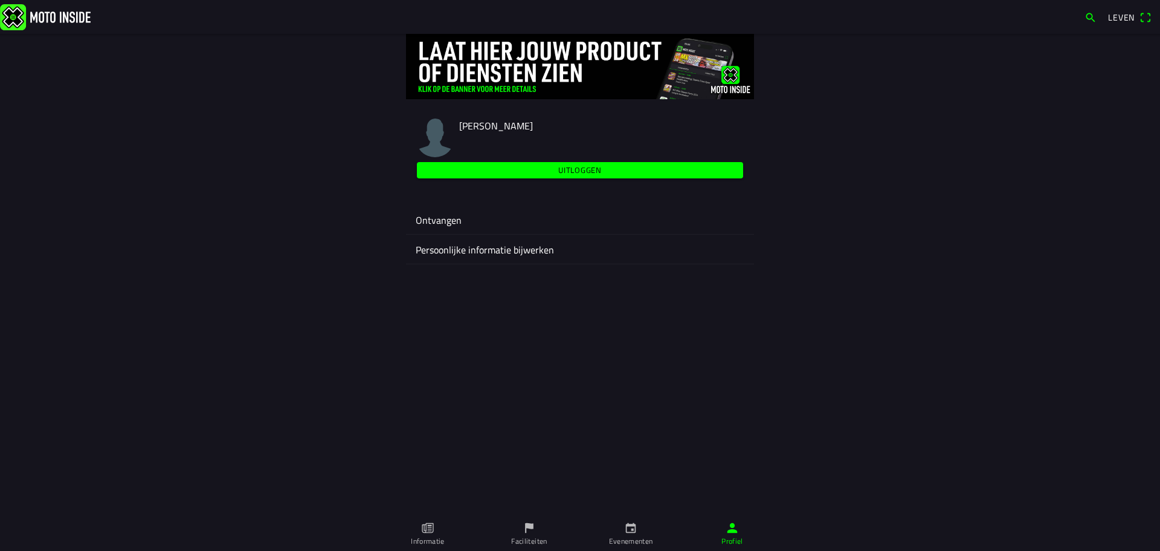
click at [438, 225] on font "Ontvangen" at bounding box center [439, 220] width 46 height 15
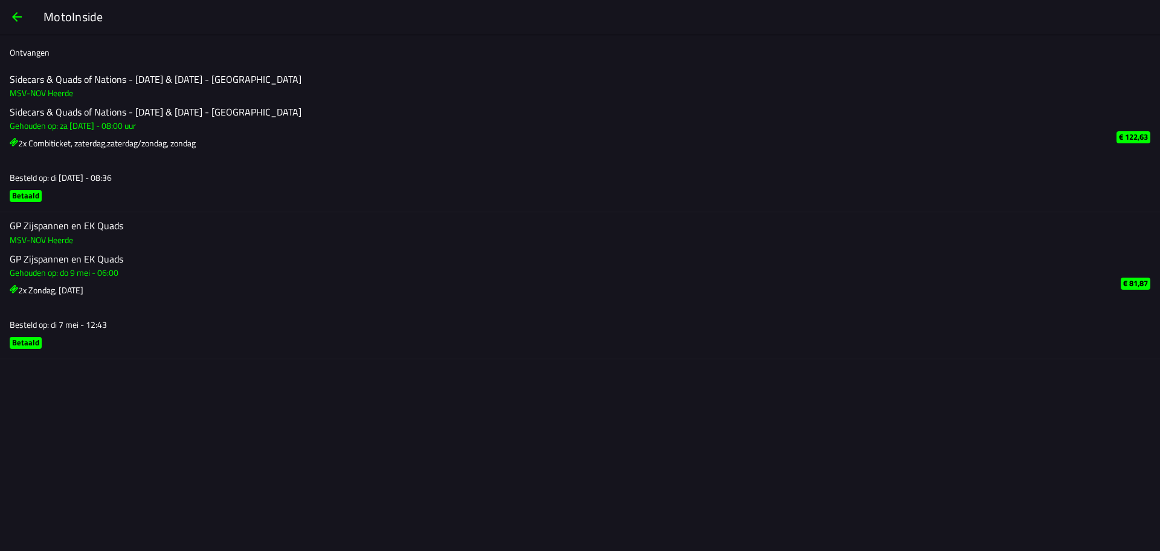
click at [1133, 137] on font "€ 122,63" at bounding box center [1133, 137] width 29 height 12
click at [19, 21] on span "button" at bounding box center [17, 16] width 15 height 29
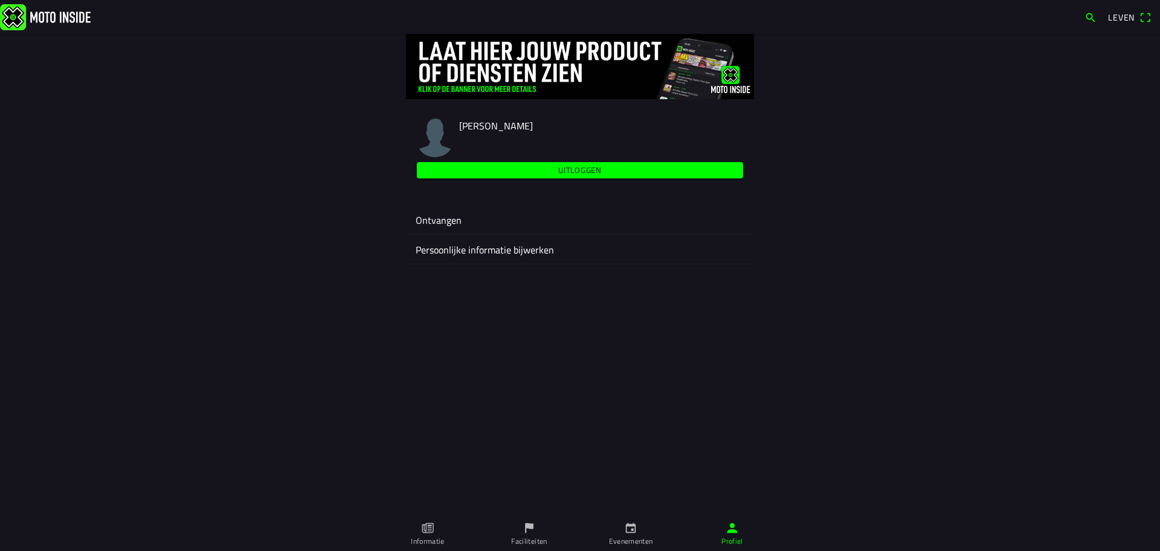
click at [445, 223] on font "Ontvangen" at bounding box center [439, 220] width 46 height 15
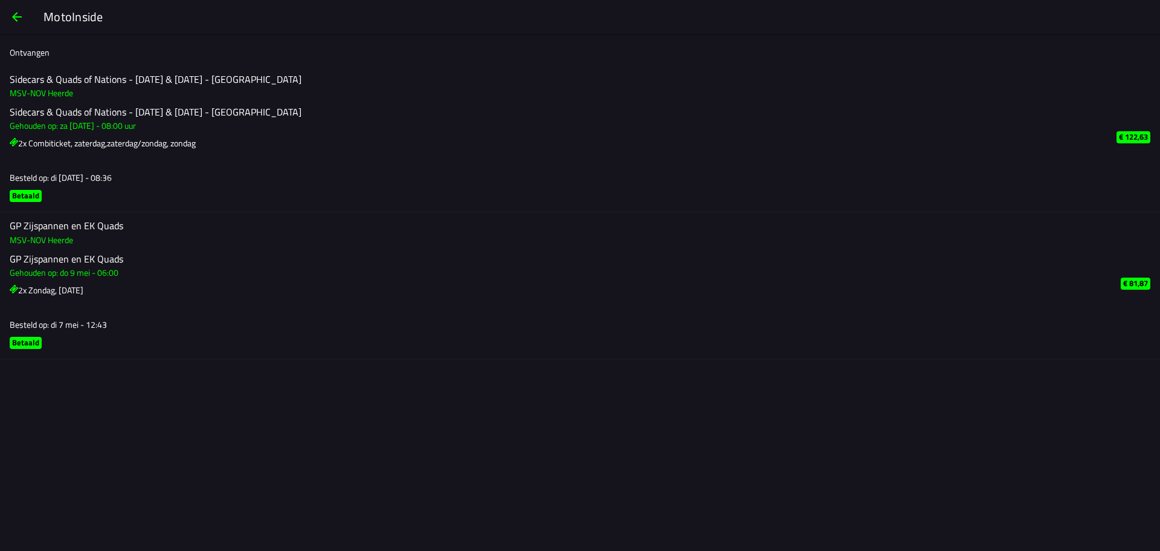
click at [22, 21] on span "button" at bounding box center [17, 16] width 15 height 29
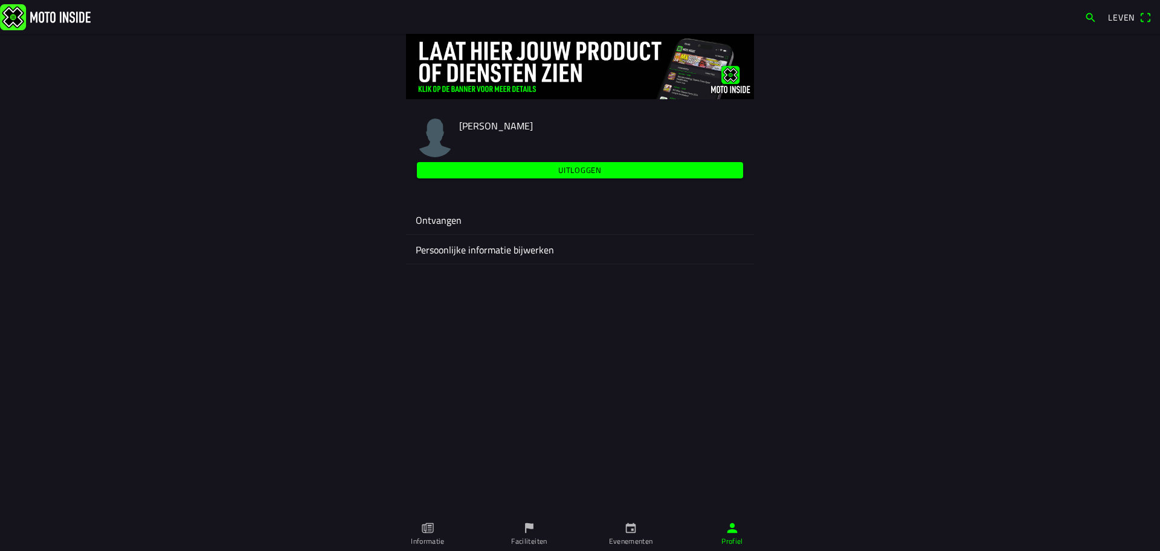
click at [509, 248] on font "Persoonlijke informatie bijwerken" at bounding box center [485, 249] width 138 height 15
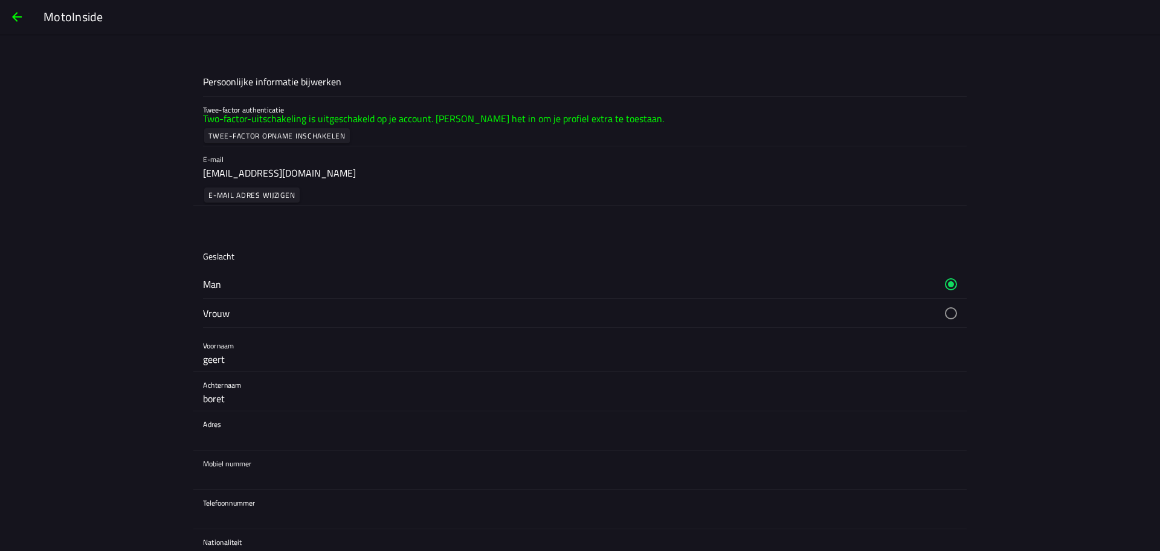
click at [322, 139] on font "Twee-factor opname inschakelen" at bounding box center [277, 135] width 137 height 11
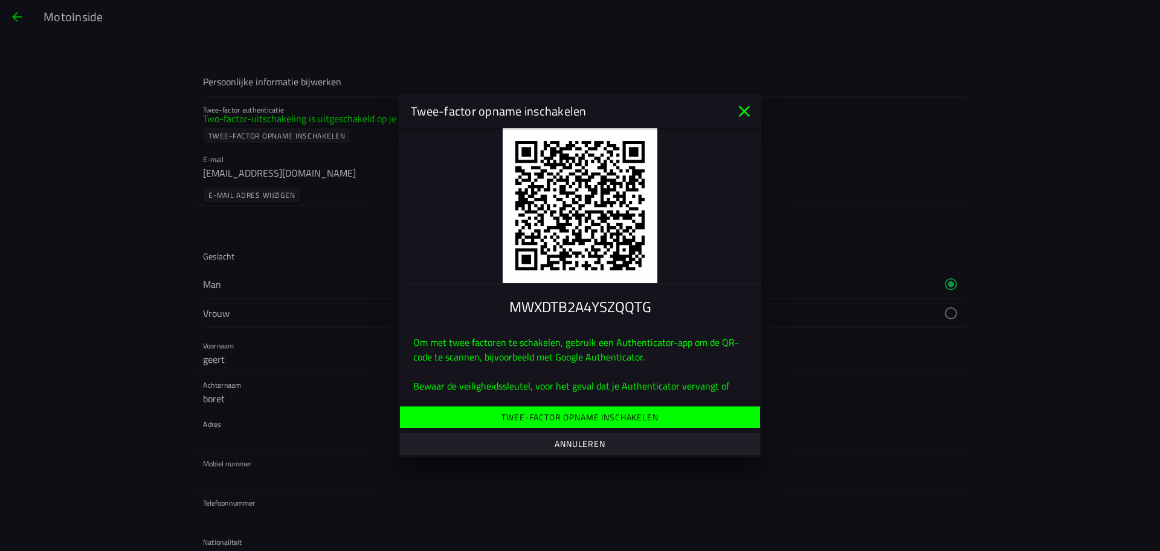
click at [746, 111] on icon "dichtbij" at bounding box center [744, 111] width 19 height 19
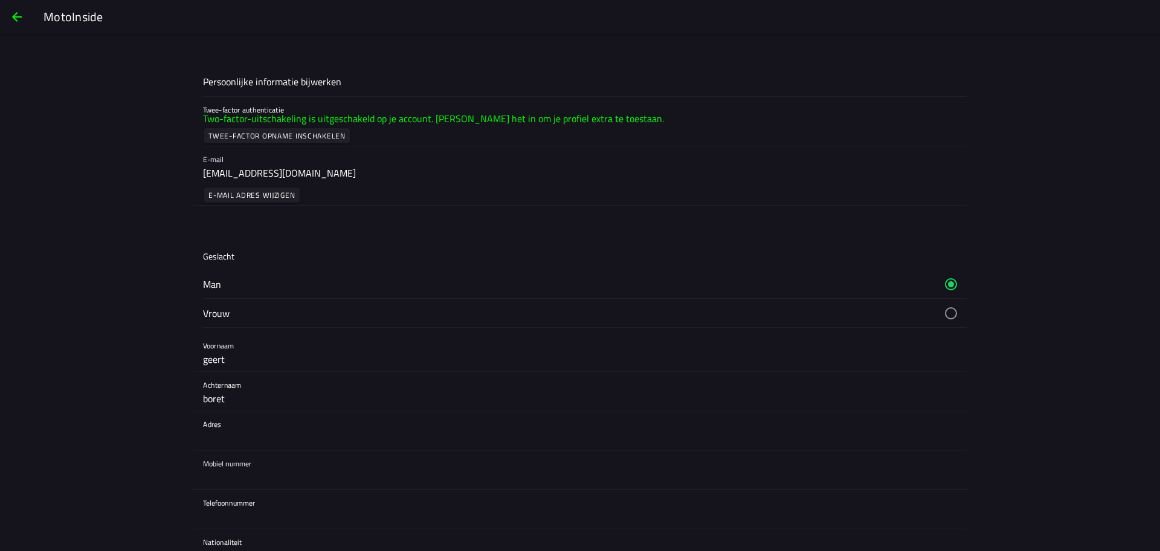
click at [16, 15] on span "button" at bounding box center [17, 16] width 15 height 29
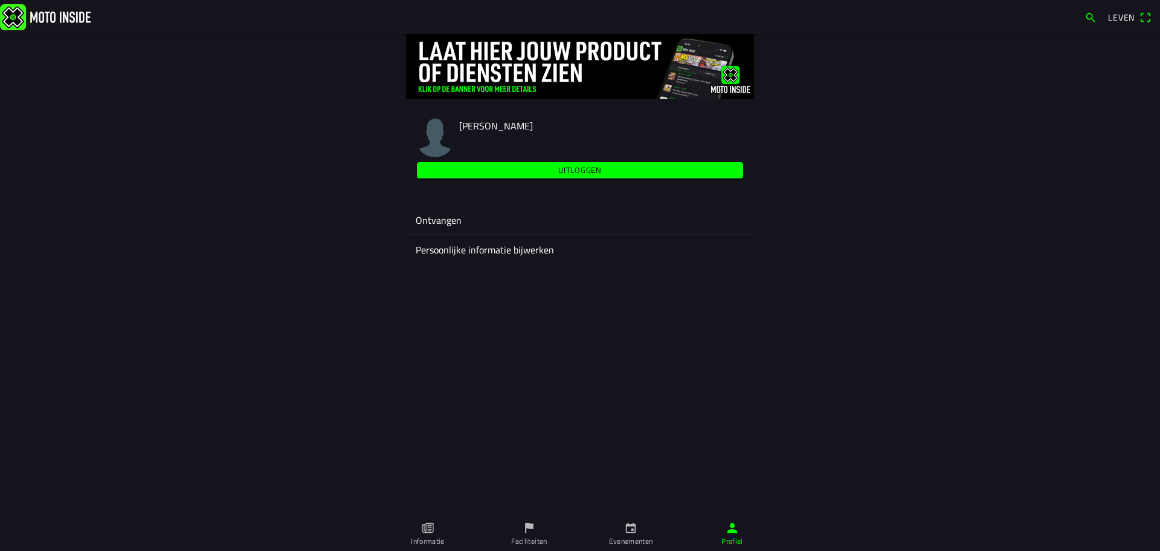
click at [449, 224] on font "Ontvangen" at bounding box center [439, 220] width 46 height 15
click at [1119, 16] on font "Leven" at bounding box center [1121, 17] width 27 height 13
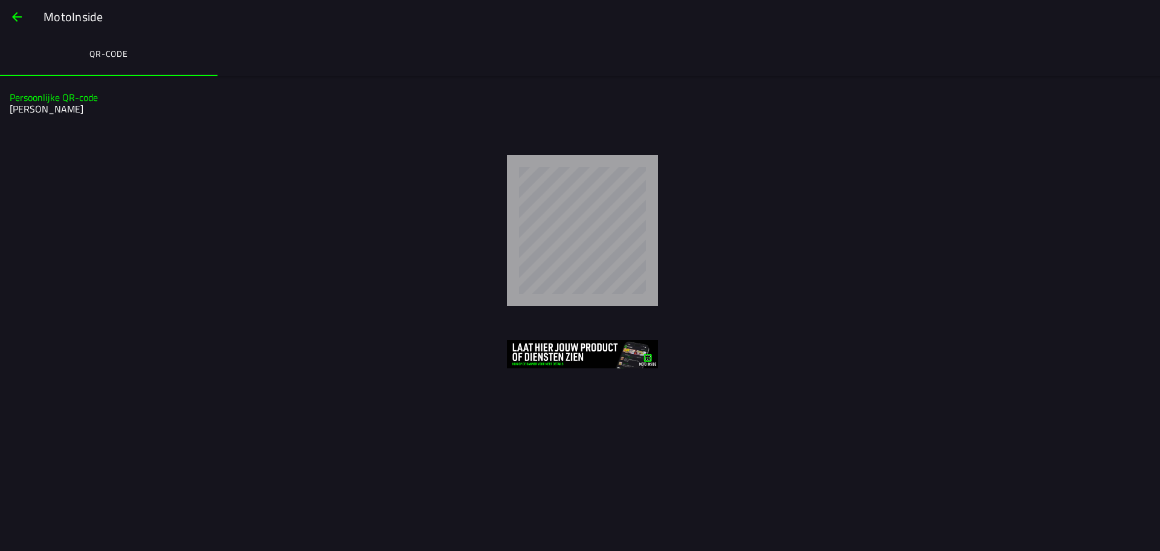
click at [21, 17] on span "button" at bounding box center [17, 16] width 15 height 29
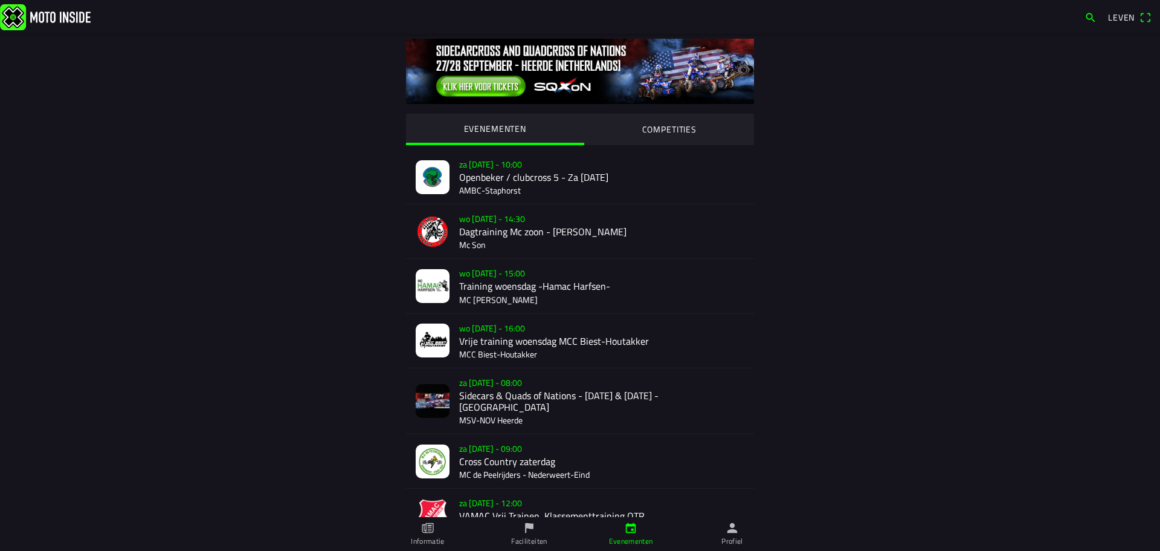
click at [1124, 19] on font "Leven" at bounding box center [1121, 17] width 27 height 13
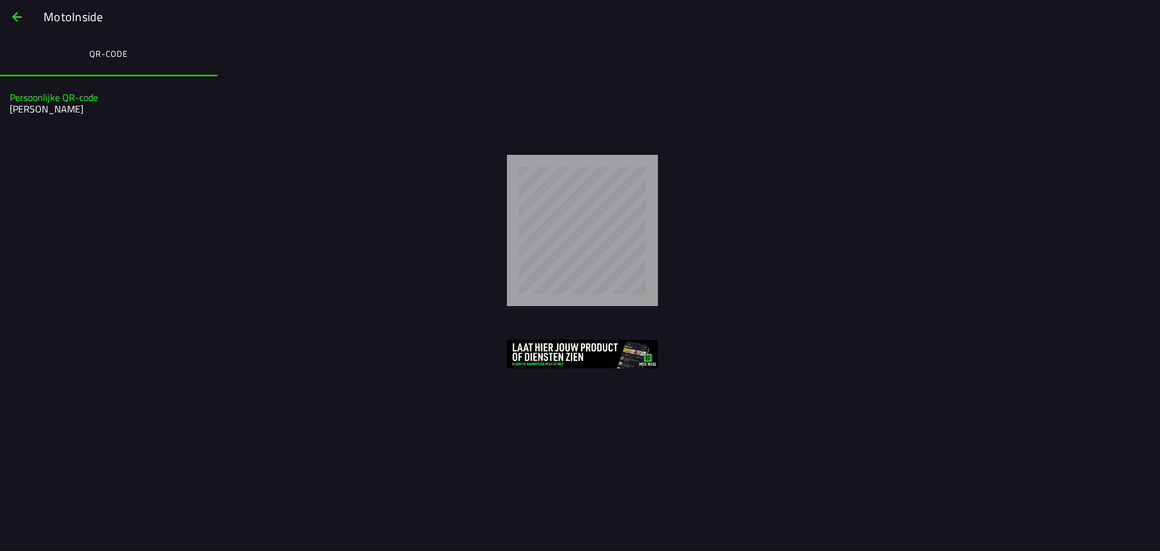
click at [12, 18] on span "button" at bounding box center [17, 16] width 15 height 29
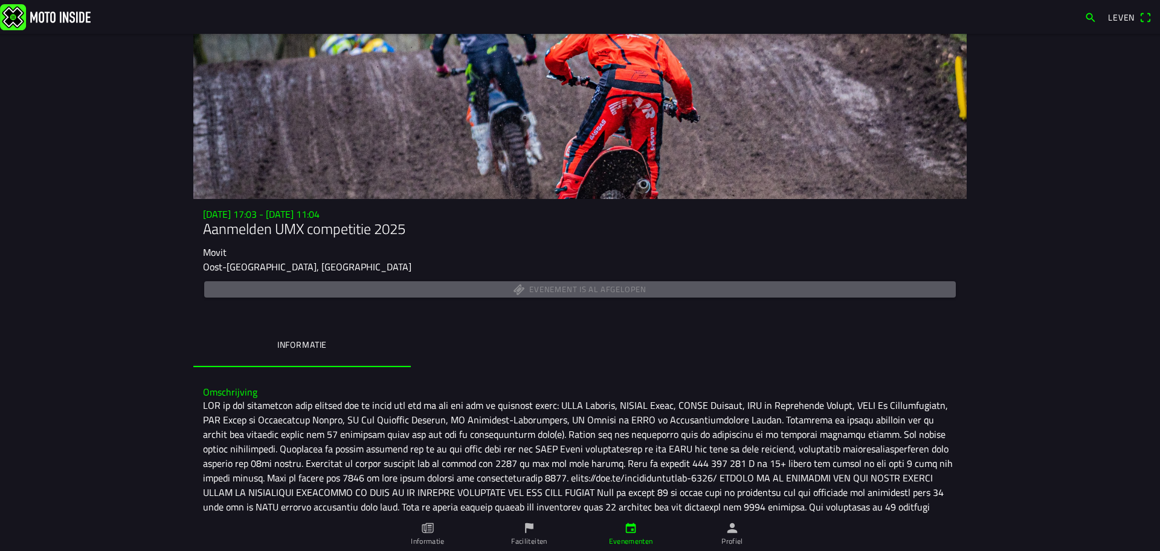
click at [1114, 19] on font "Leven" at bounding box center [1121, 17] width 27 height 13
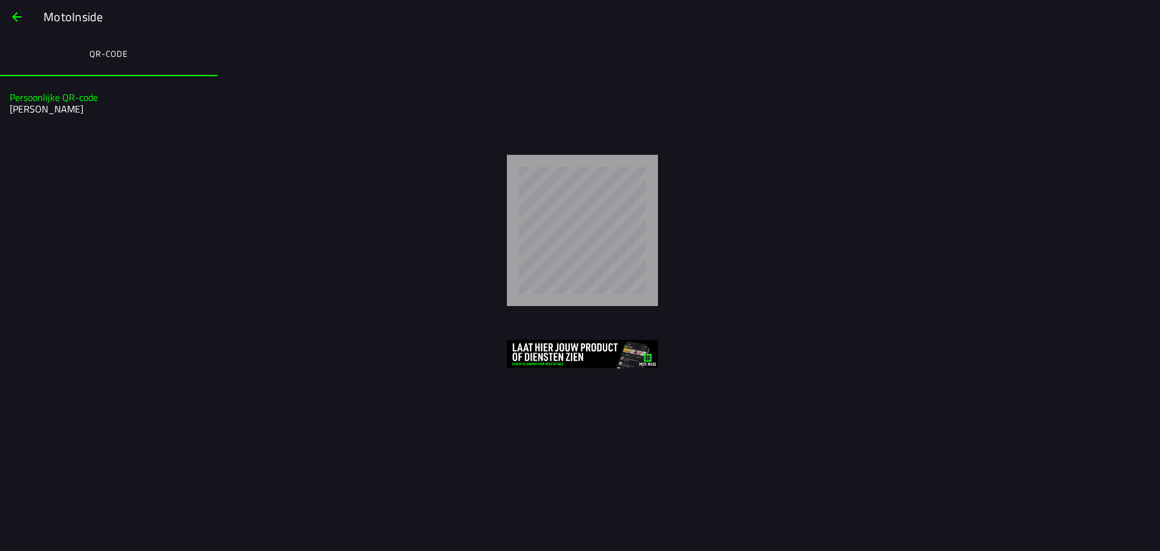
click at [12, 13] on span "button" at bounding box center [17, 16] width 15 height 29
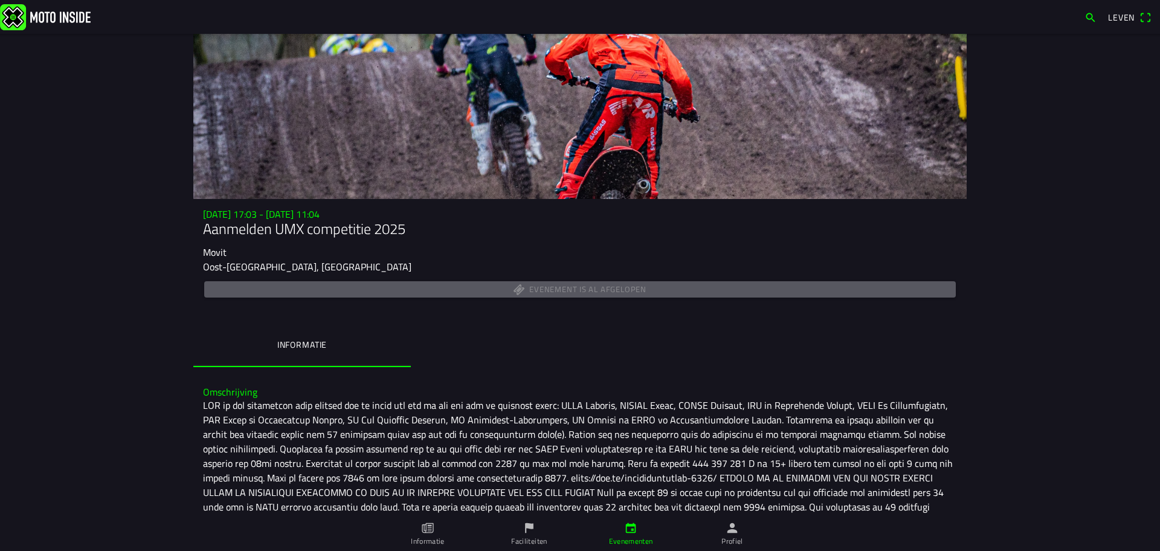
click at [1089, 17] on span "button" at bounding box center [1091, 17] width 12 height 19
click at [1147, 17] on span "Leven" at bounding box center [1130, 17] width 44 height 19
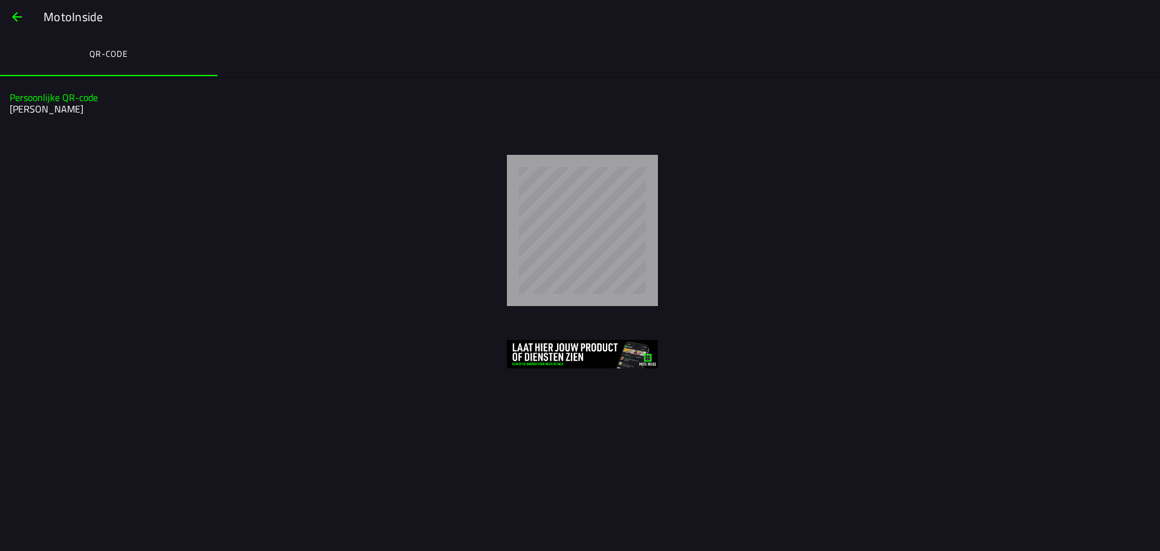
click at [19, 22] on span "button" at bounding box center [17, 16] width 15 height 29
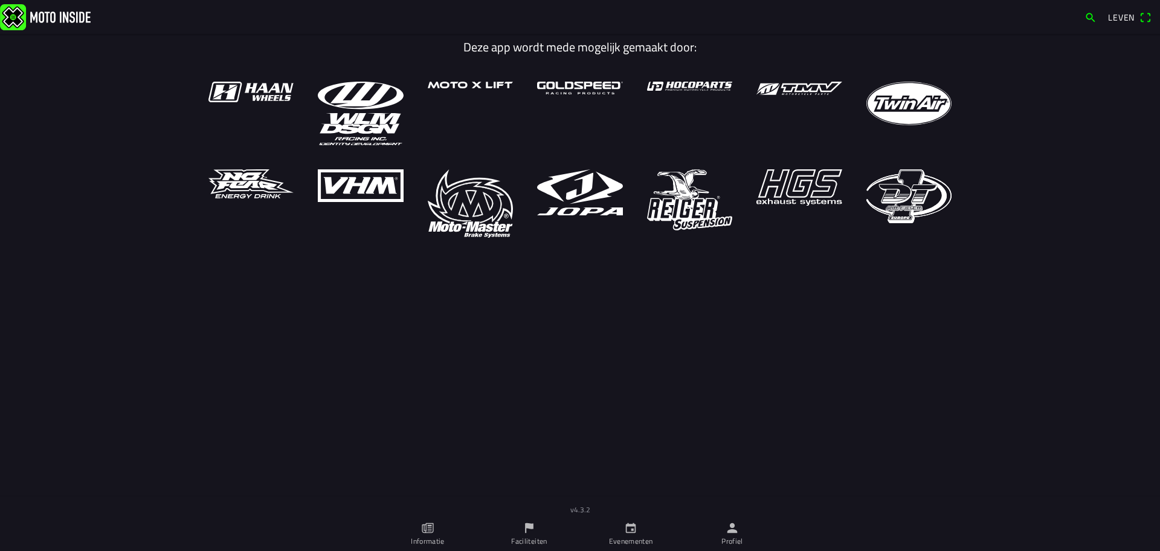
click at [727, 533] on icon "persoon" at bounding box center [732, 527] width 13 height 13
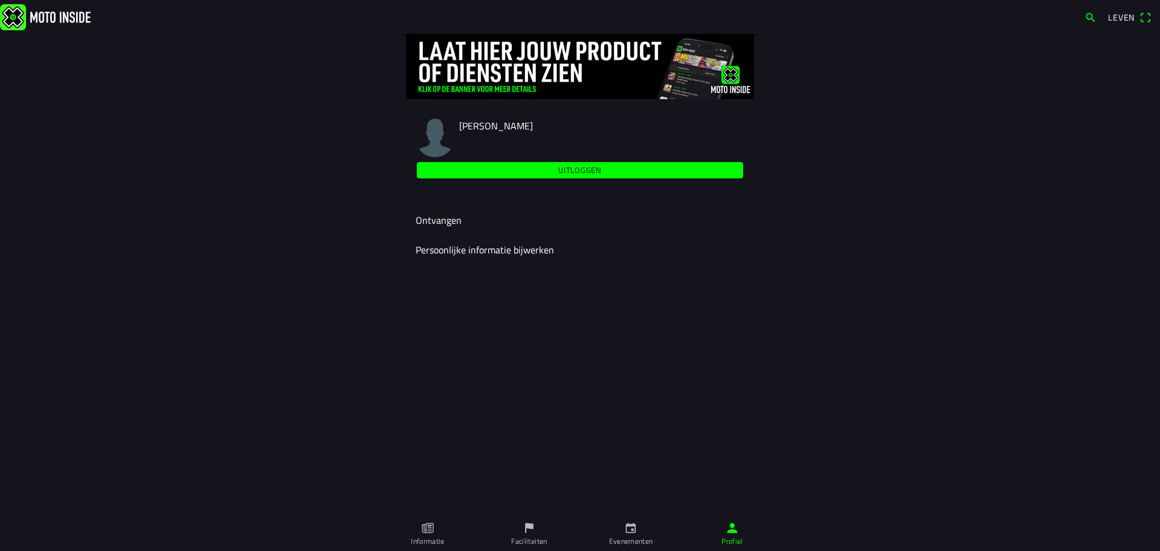
click at [461, 221] on ion-label "Ontvangen" at bounding box center [580, 220] width 329 height 15
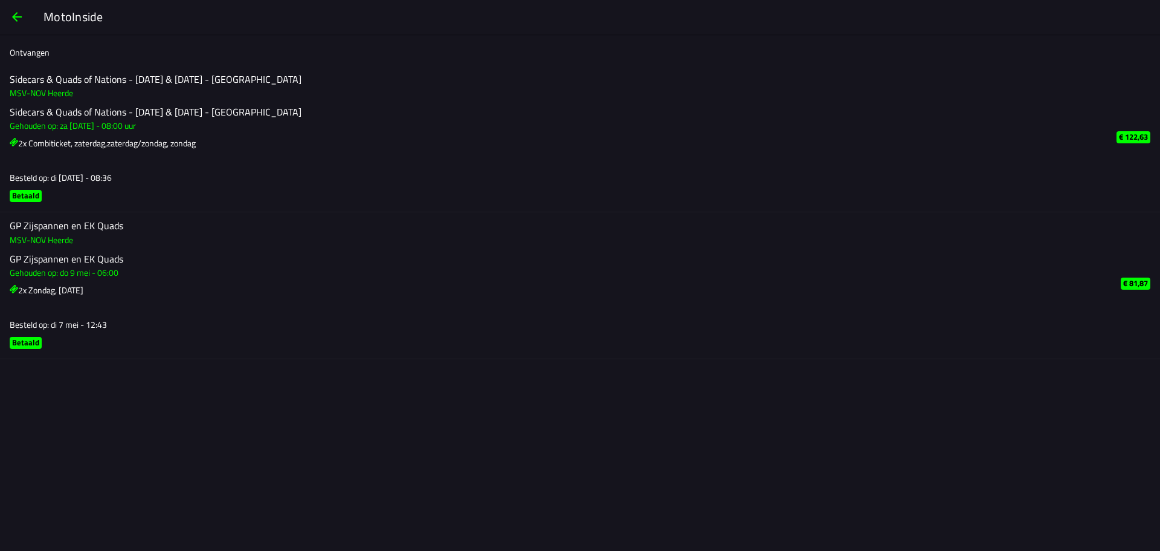
click at [15, 22] on span "button" at bounding box center [17, 16] width 15 height 29
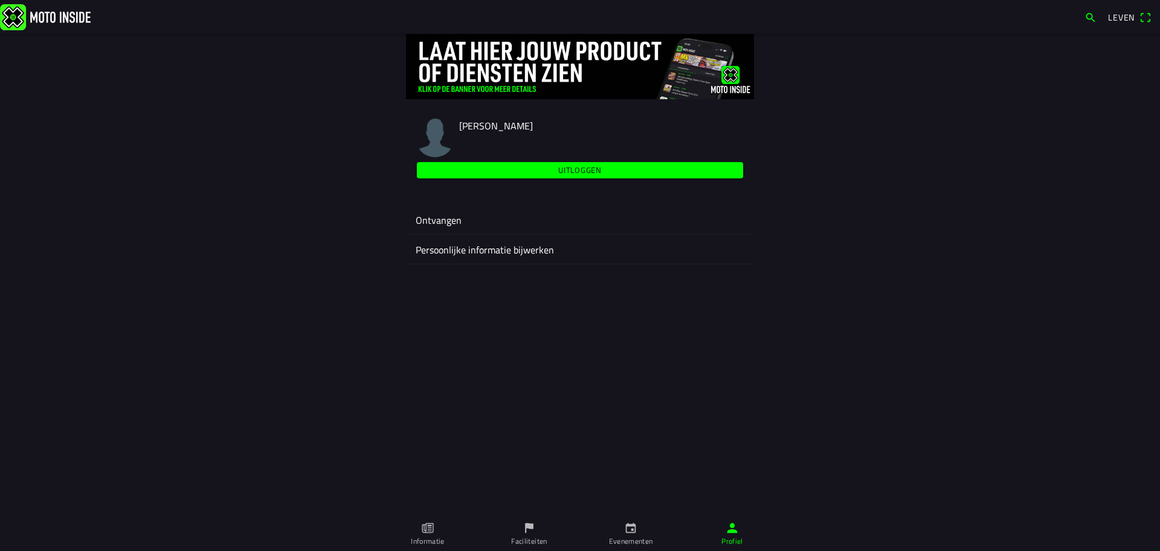
click at [452, 250] on font "Persoonlijke informatie bijwerken" at bounding box center [485, 249] width 138 height 15
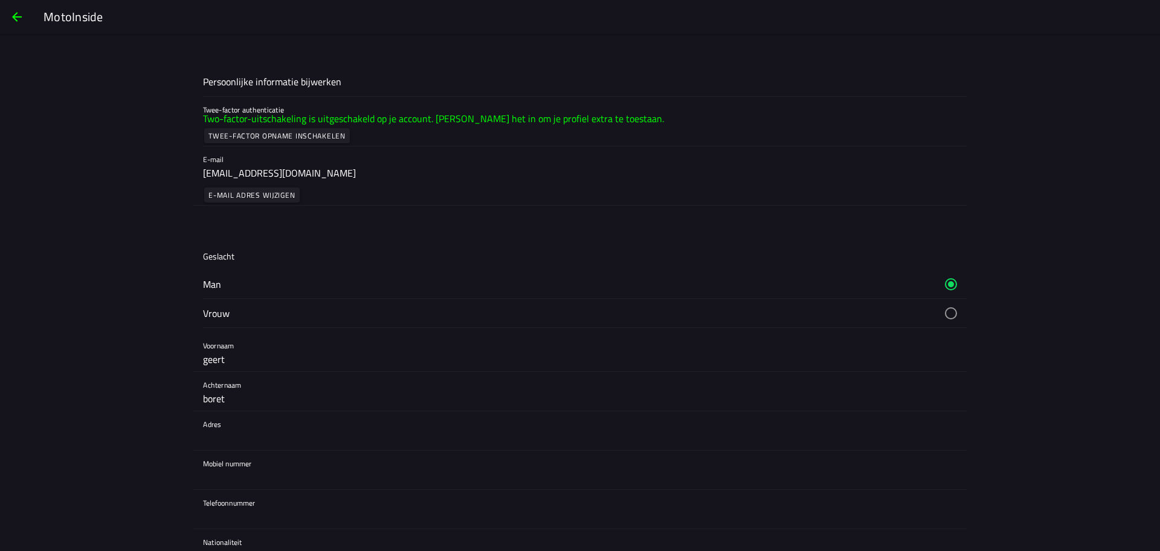
click at [8, 13] on button "button" at bounding box center [16, 16] width 29 height 29
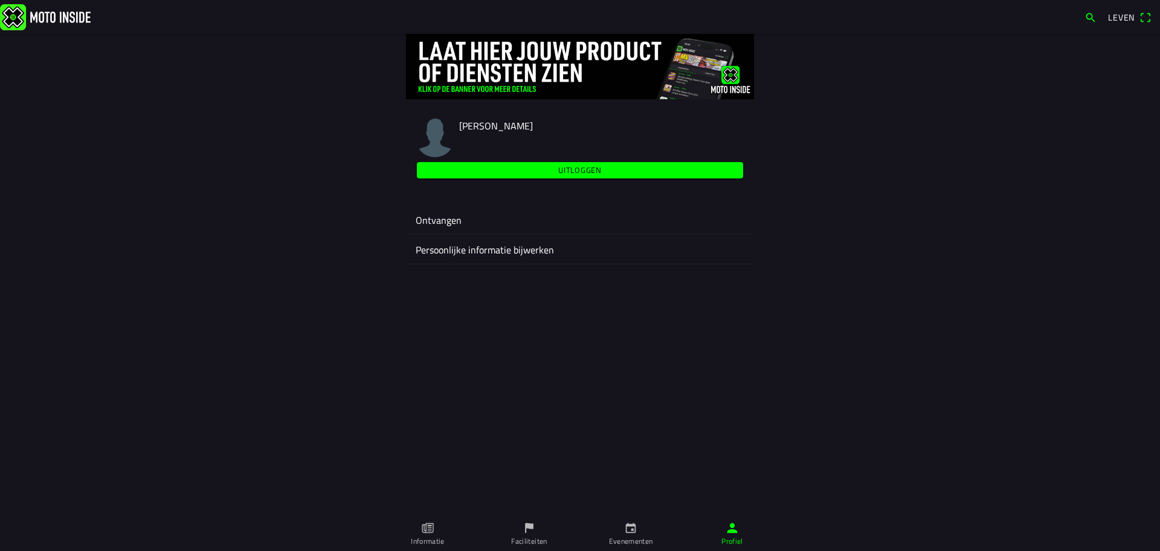
click at [468, 220] on ion-label "Ontvangen" at bounding box center [580, 220] width 329 height 15
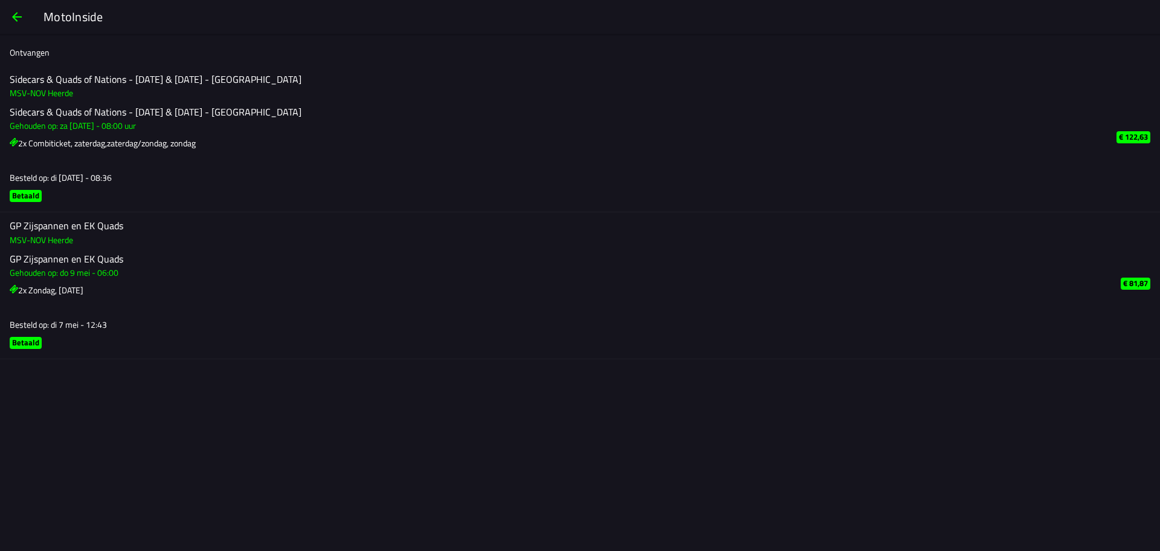
click at [23, 19] on span "button" at bounding box center [17, 16] width 15 height 29
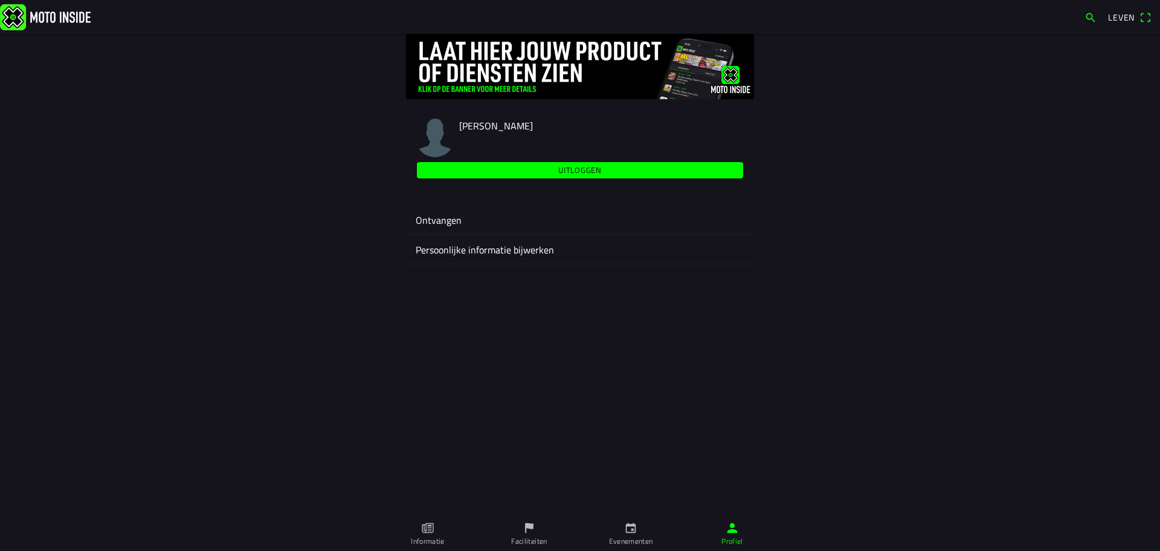
click at [514, 88] on img at bounding box center [580, 66] width 348 height 65
click at [434, 531] on icon "papier" at bounding box center [427, 527] width 13 height 13
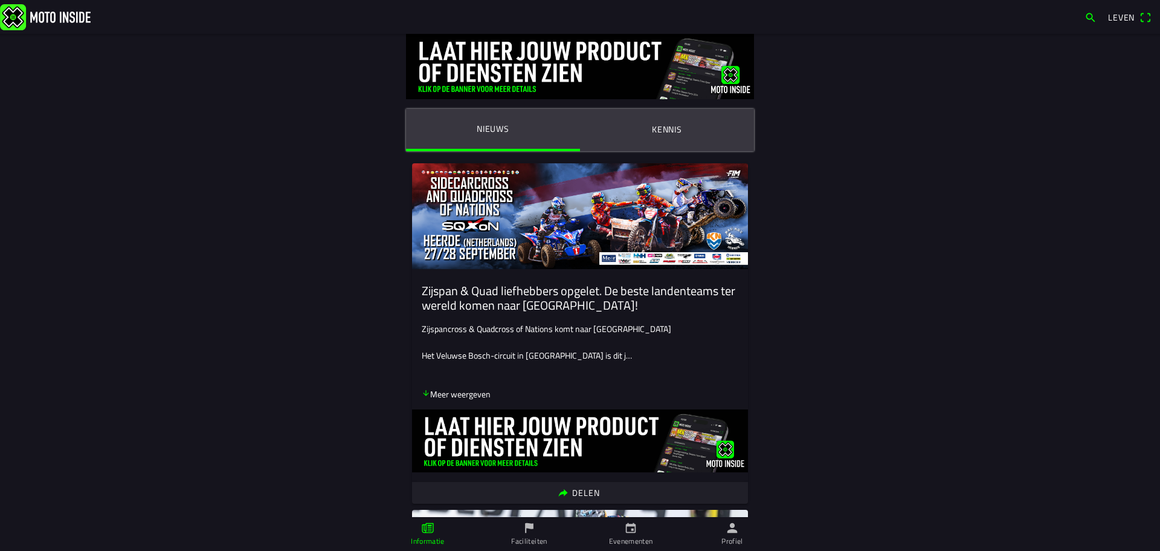
click at [525, 541] on font "Faciliteiten" at bounding box center [529, 540] width 36 height 11
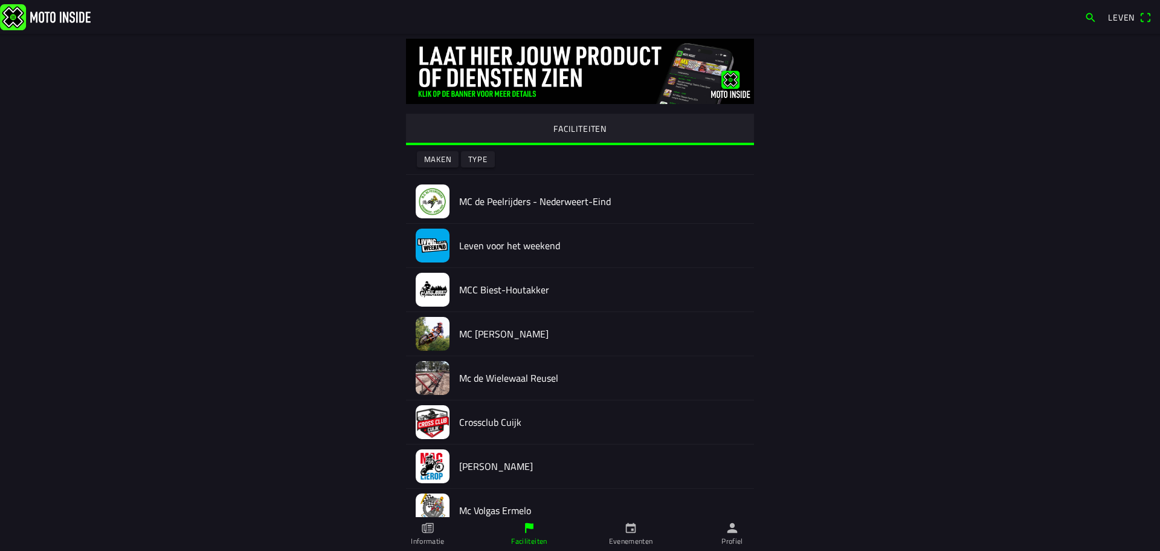
click at [638, 537] on font "Evenementen" at bounding box center [631, 540] width 44 height 11
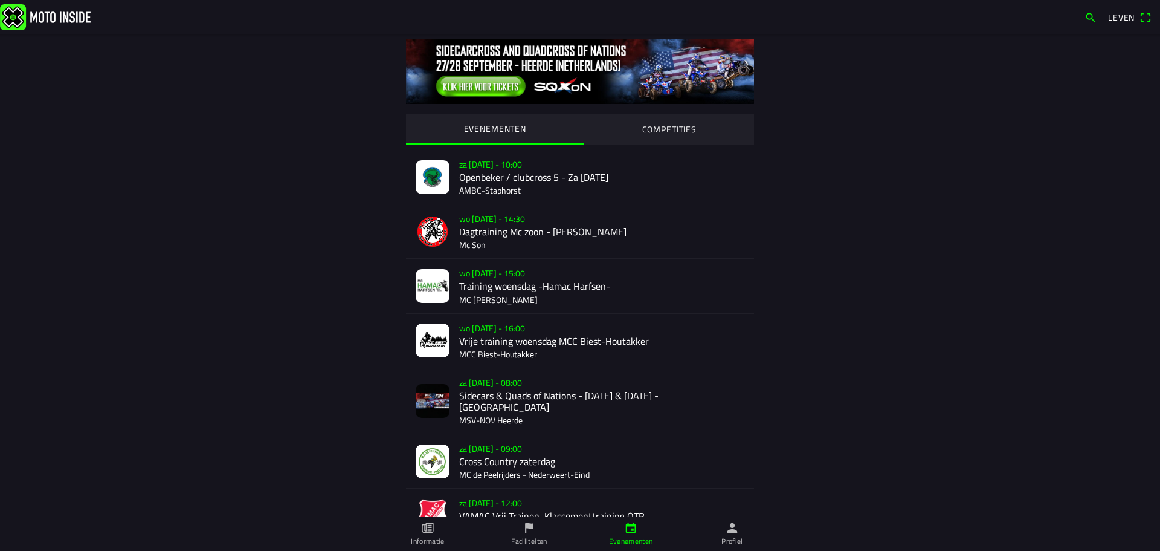
click at [730, 539] on font "Profiel" at bounding box center [733, 540] width 22 height 11
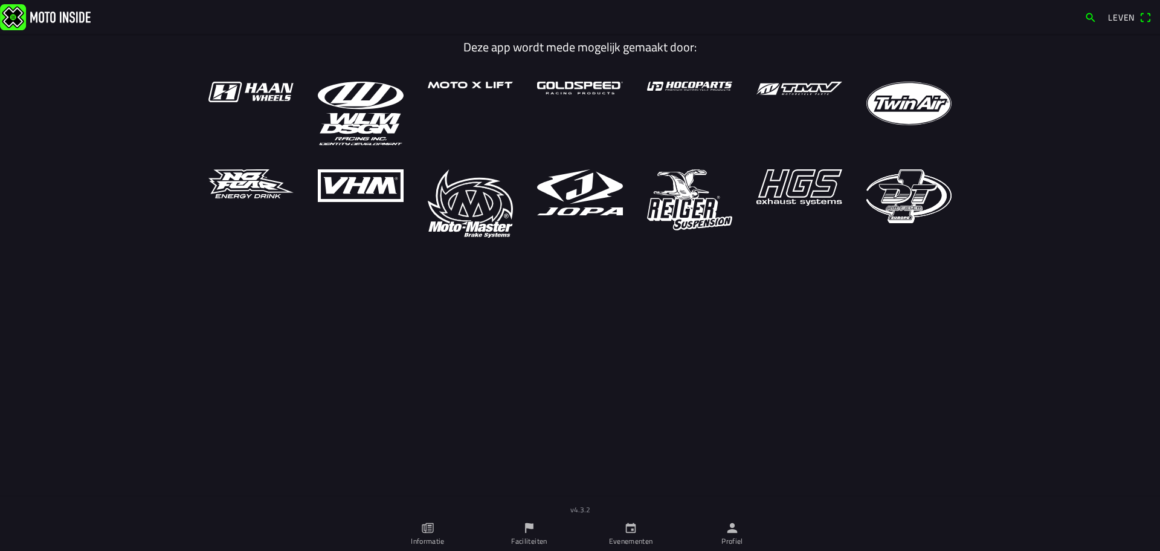
click at [735, 531] on icon "persoon" at bounding box center [733, 528] width 10 height 10
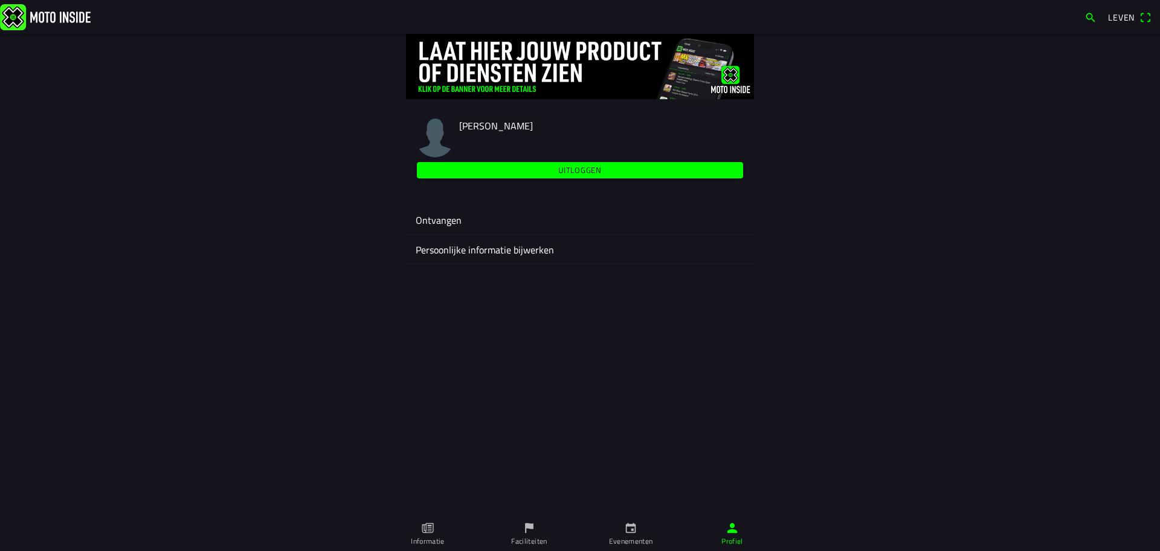
click at [506, 127] on font "[PERSON_NAME]" at bounding box center [496, 125] width 74 height 15
click at [484, 222] on ion-label "Ontvangen" at bounding box center [580, 220] width 329 height 15
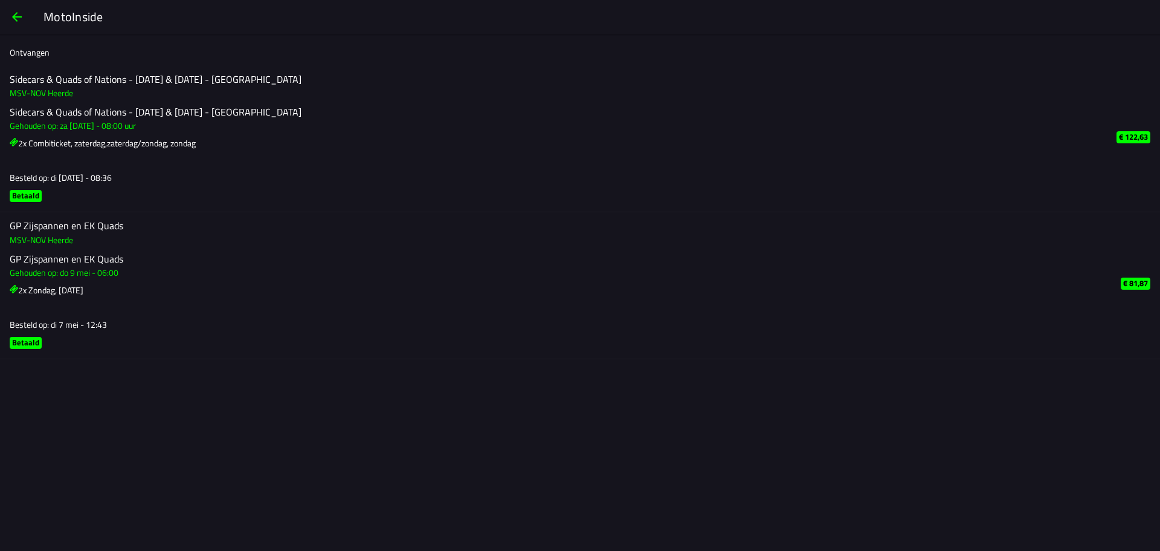
click at [16, 18] on span "button" at bounding box center [17, 16] width 15 height 29
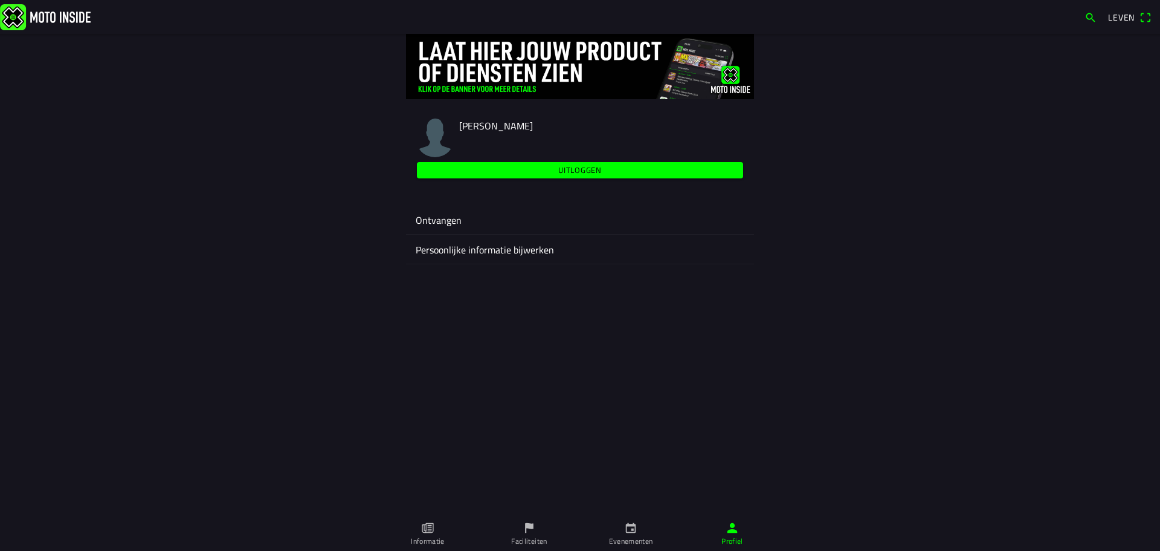
click at [508, 250] on font "Persoonlijke informatie bijwerken" at bounding box center [485, 249] width 138 height 15
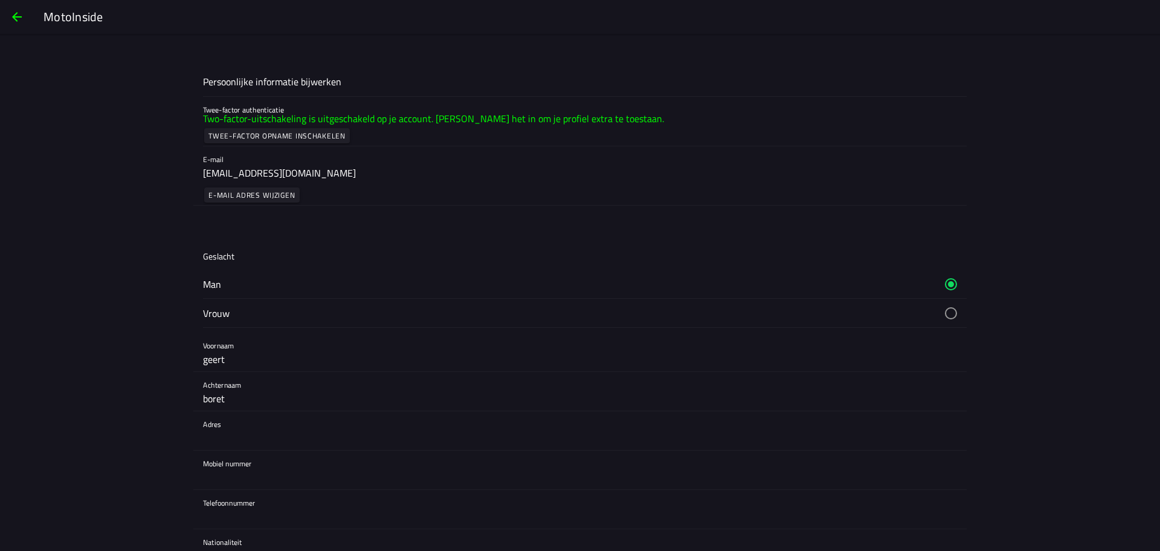
click at [16, 19] on span "button" at bounding box center [17, 16] width 15 height 29
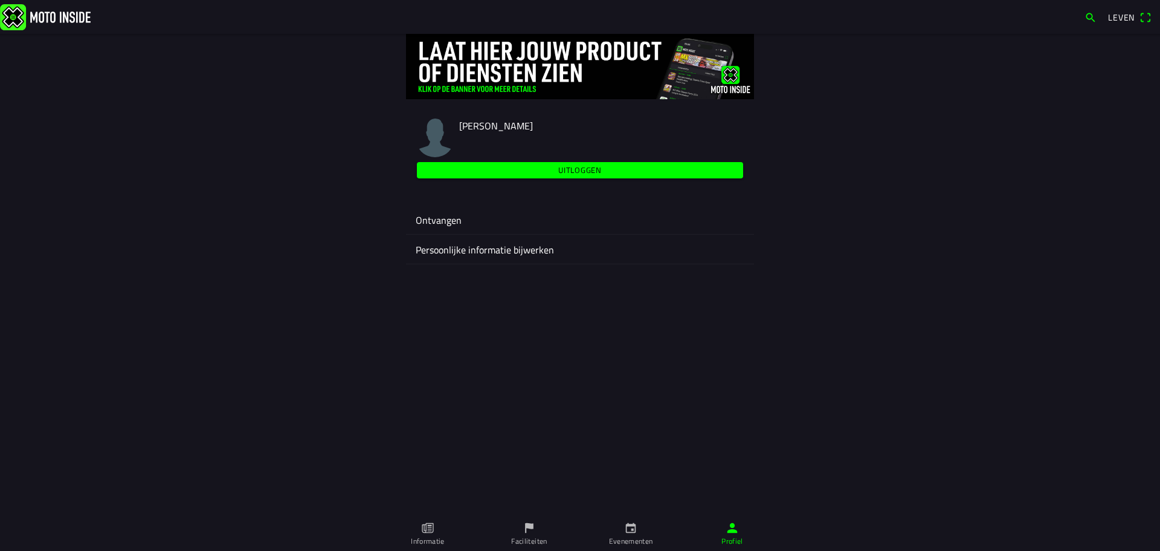
click at [468, 227] on div "Ontvangen" at bounding box center [580, 219] width 329 height 29
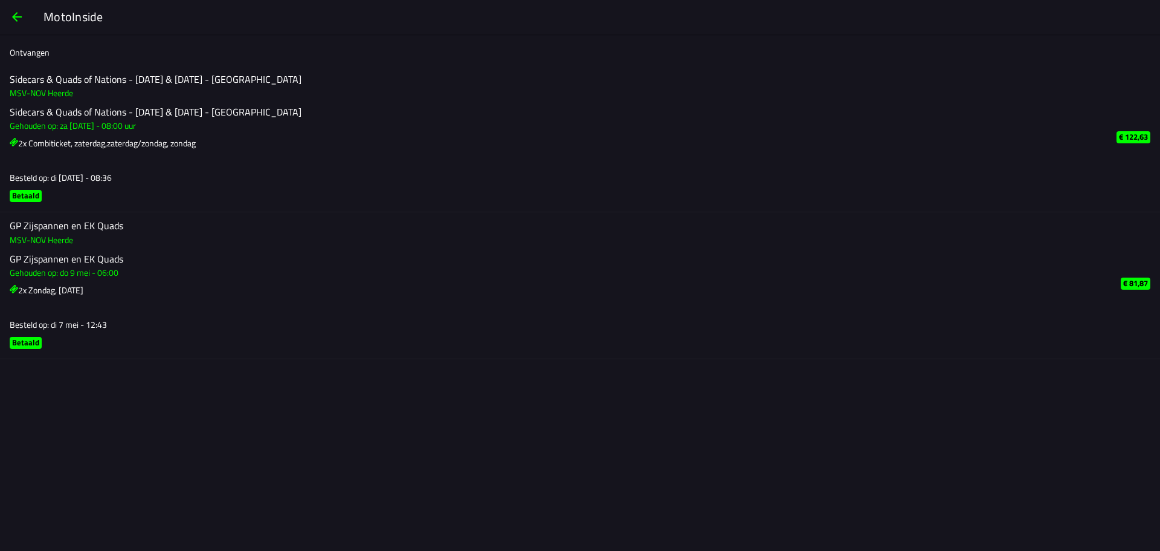
click at [18, 16] on span "button" at bounding box center [17, 16] width 15 height 29
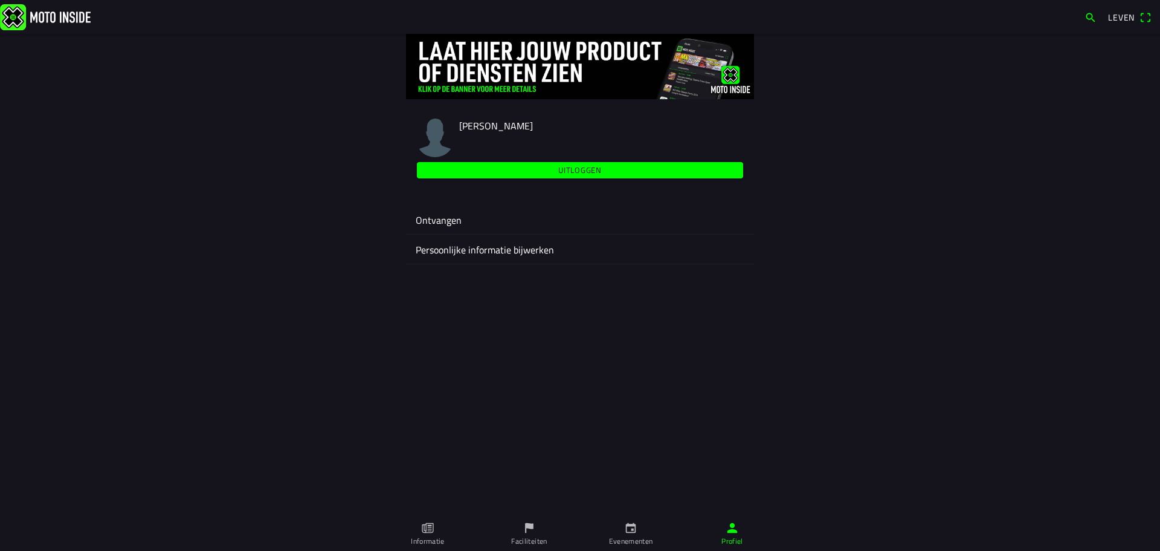
click at [1126, 16] on font "Leven" at bounding box center [1121, 17] width 27 height 13
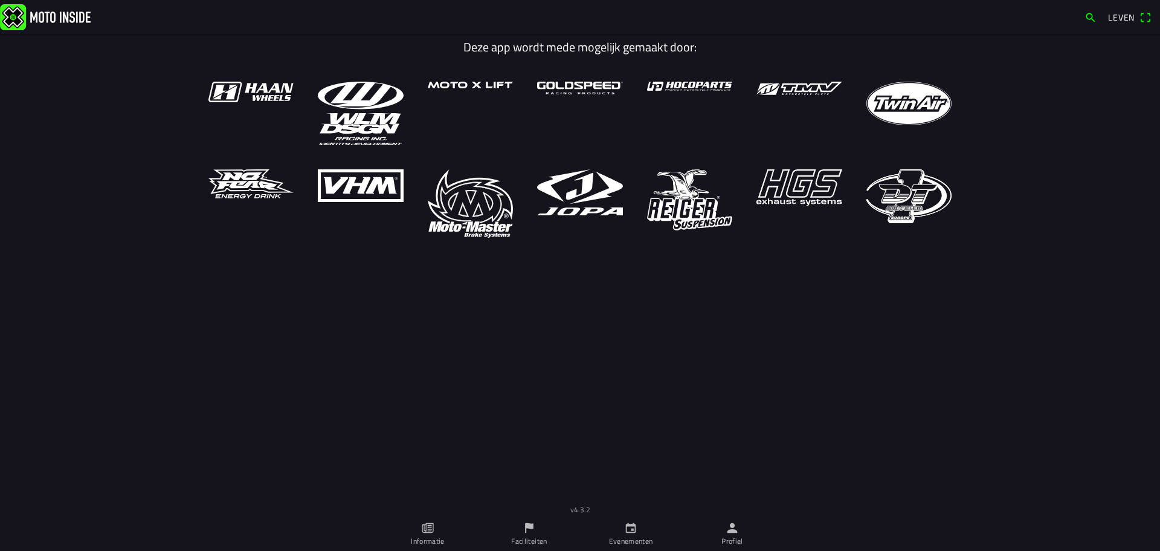
click at [433, 531] on icon "papier" at bounding box center [427, 527] width 13 height 13
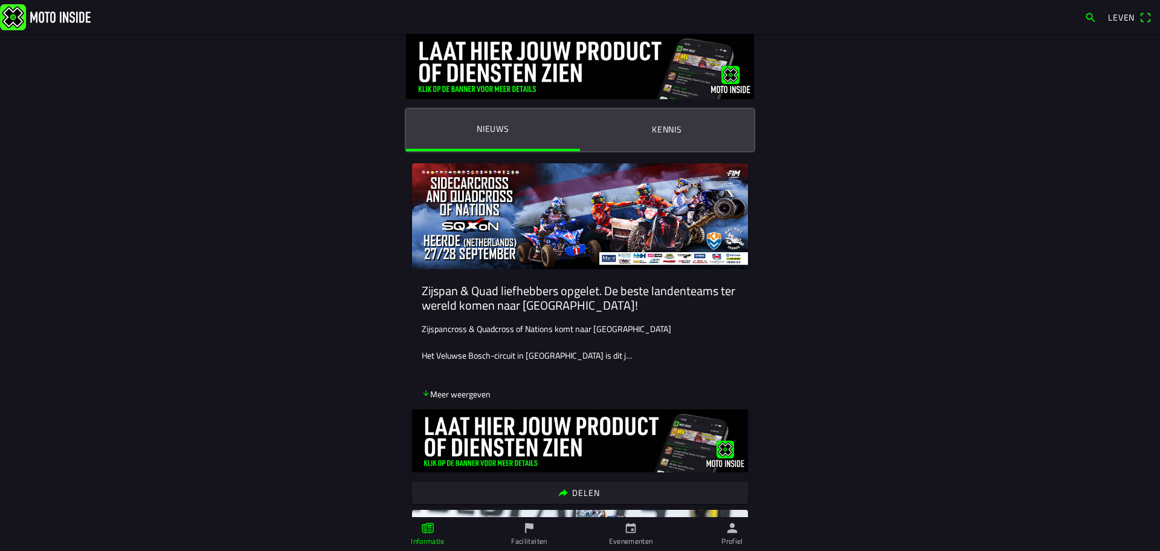
click at [663, 129] on font "Kennis" at bounding box center [667, 129] width 30 height 13
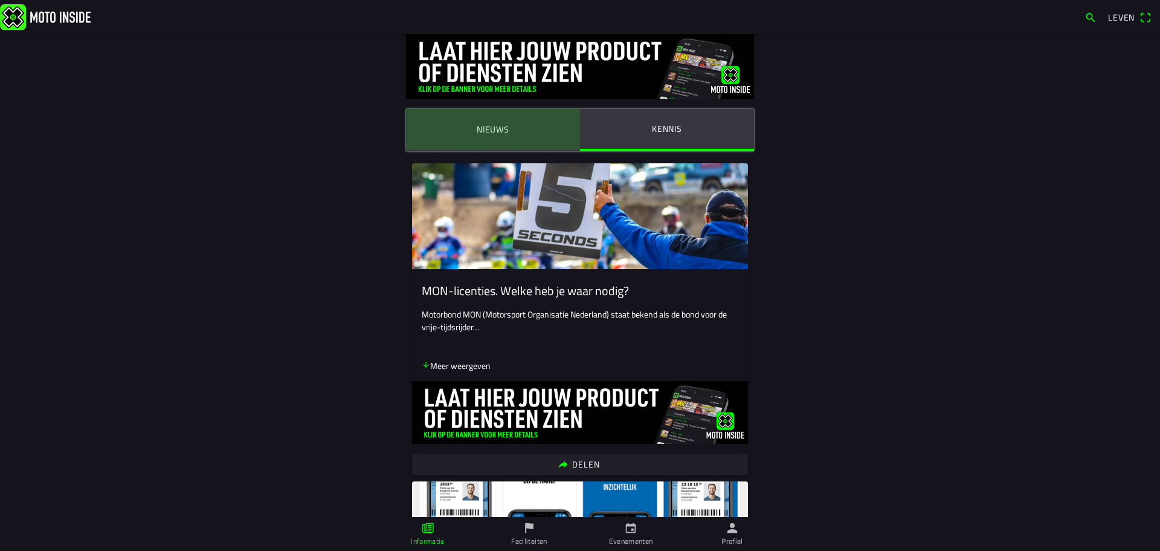
click at [486, 133] on font "Nieuws" at bounding box center [493, 129] width 33 height 13
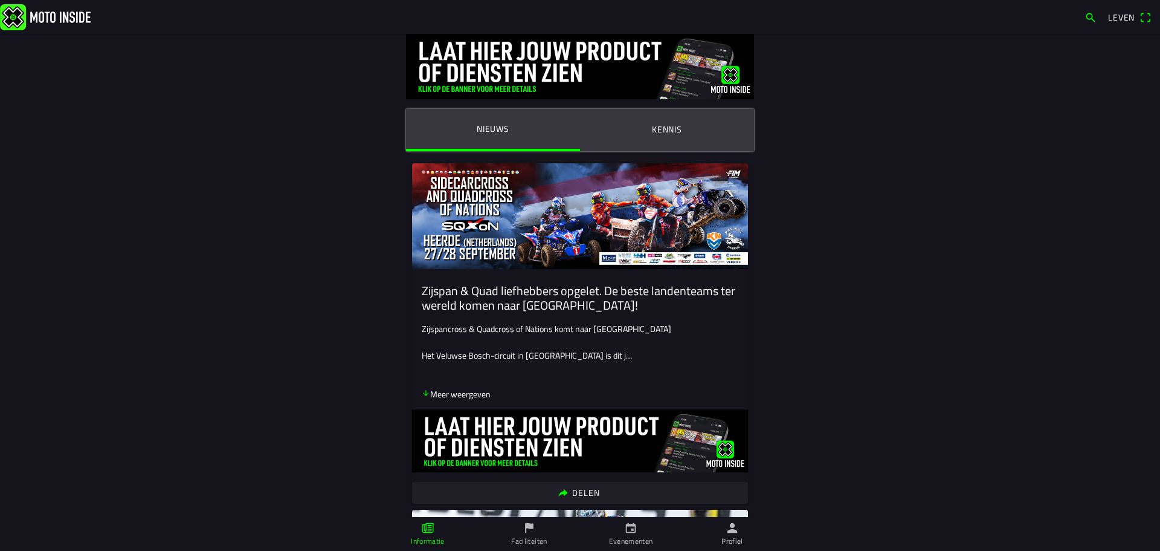
click at [424, 396] on icon "pijl naar beneden" at bounding box center [426, 393] width 8 height 8
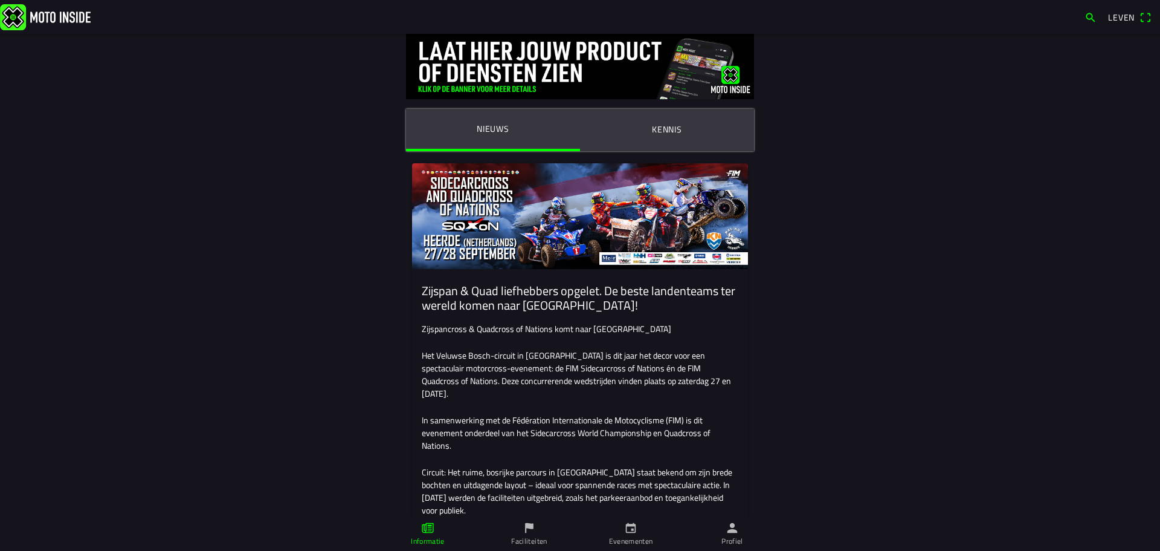
click at [56, 20] on img at bounding box center [45, 17] width 91 height 26
